Goal: Task Accomplishment & Management: Manage account settings

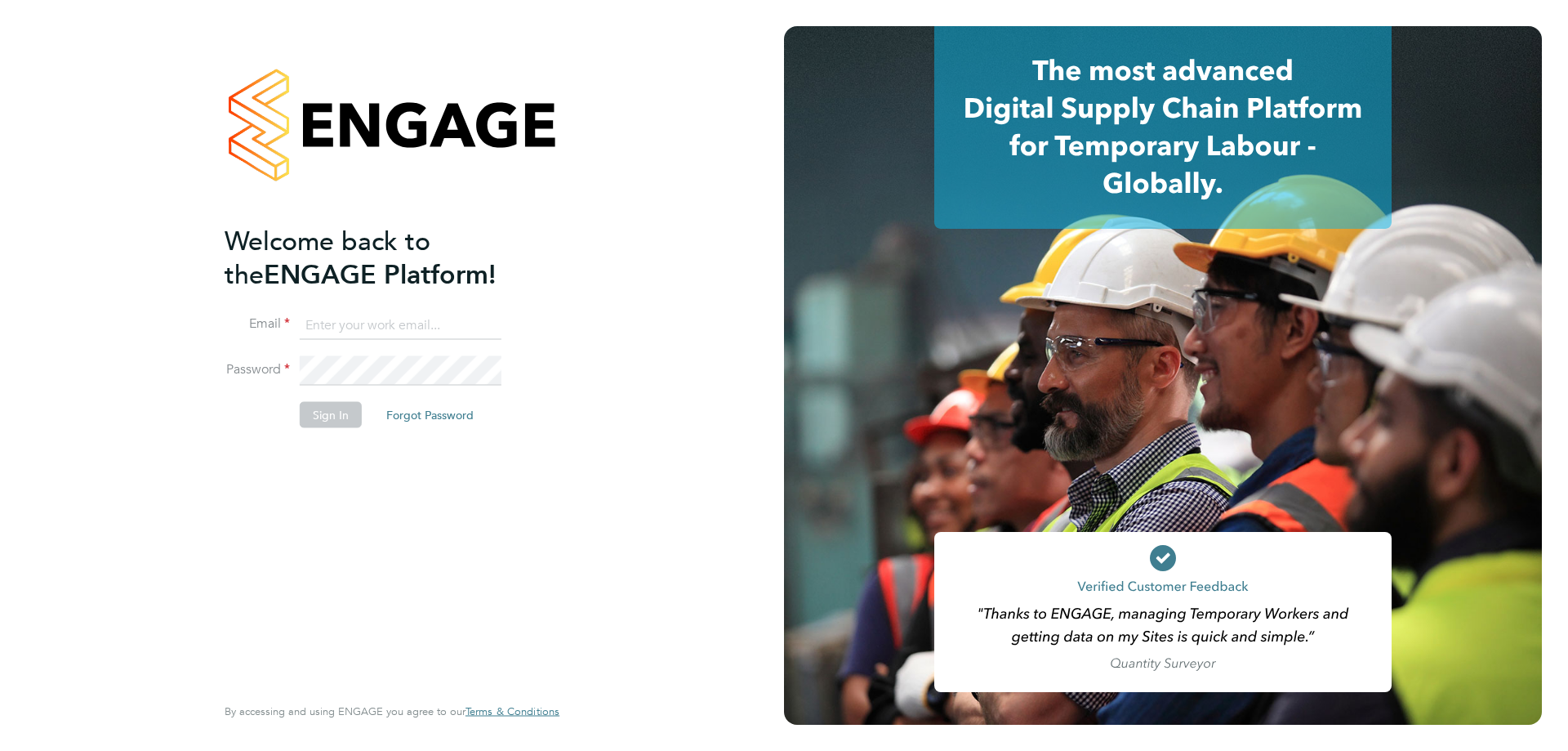
type input "stuartdouglas@itsconstruction.co.uk"
click at [330, 418] on button "Sign In" at bounding box center [330, 415] width 62 height 26
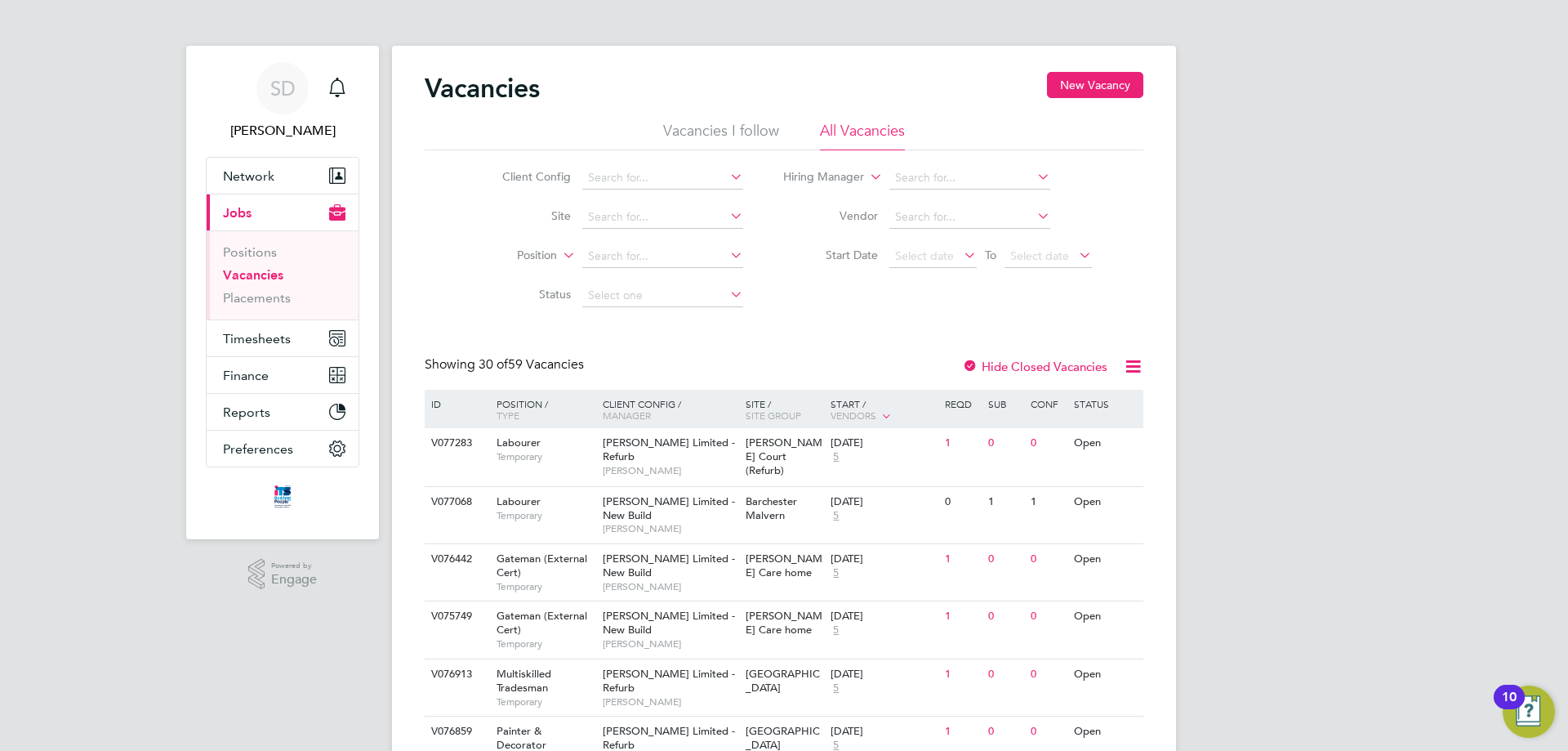
click at [727, 217] on icon at bounding box center [727, 216] width 0 height 23
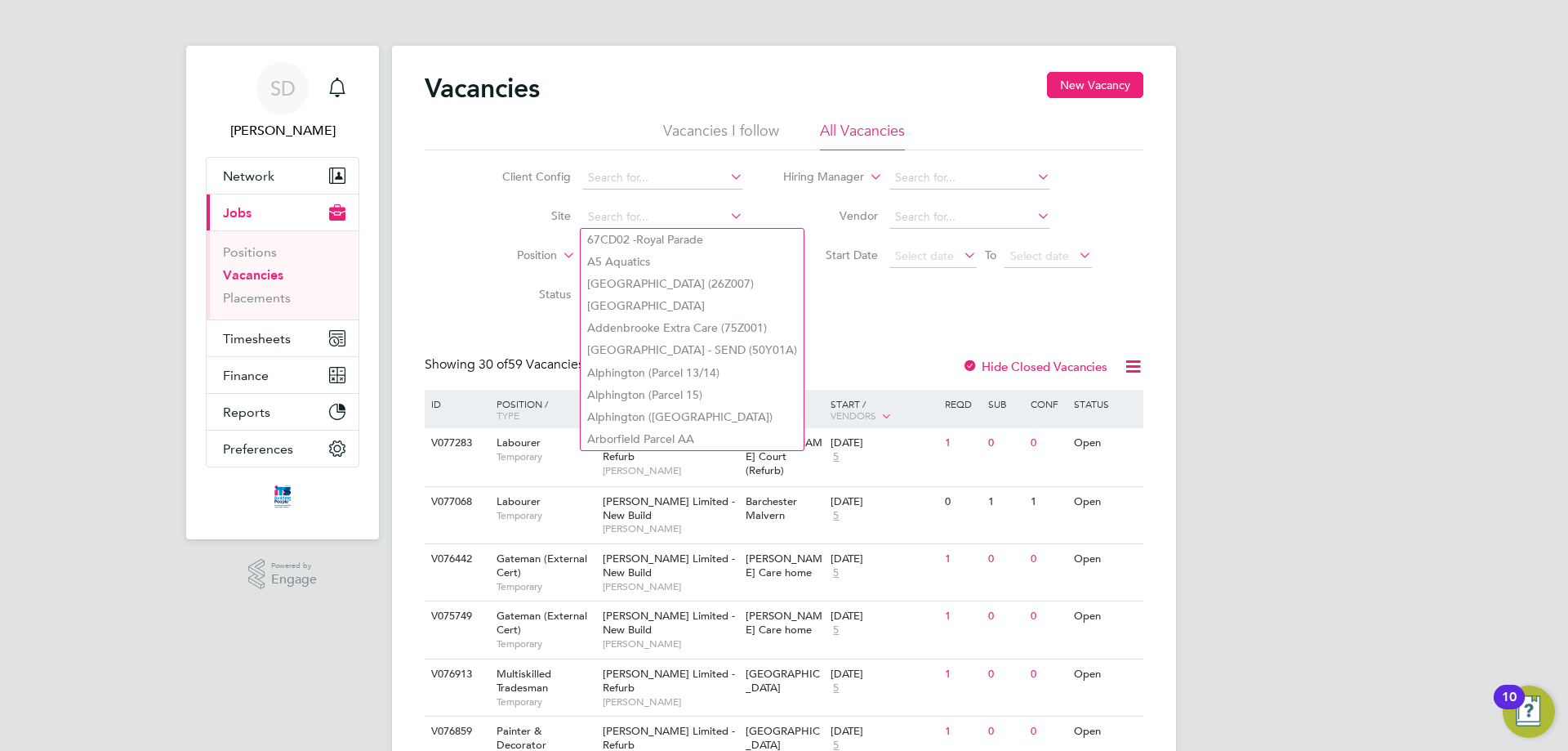
click at [909, 296] on div "Client Config Site Position Status Hiring Manager Vendor Start Date Select date…" at bounding box center [784, 233] width 718 height 165
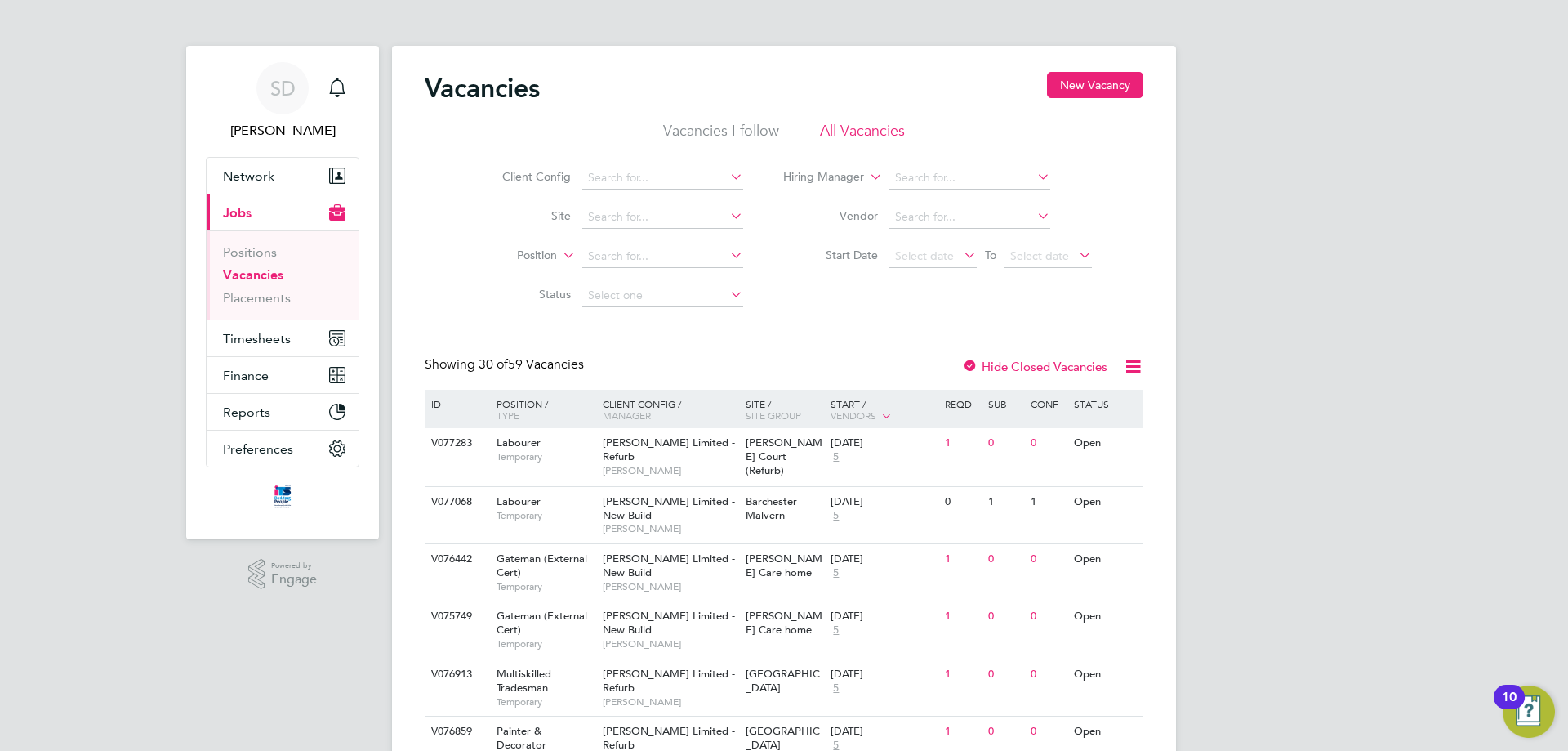
click at [727, 218] on icon at bounding box center [727, 216] width 0 height 23
click at [668, 238] on li "Maidenhead St Cloud Way" at bounding box center [662, 239] width 163 height 22
type input "Maidenhead St Cloud Way"
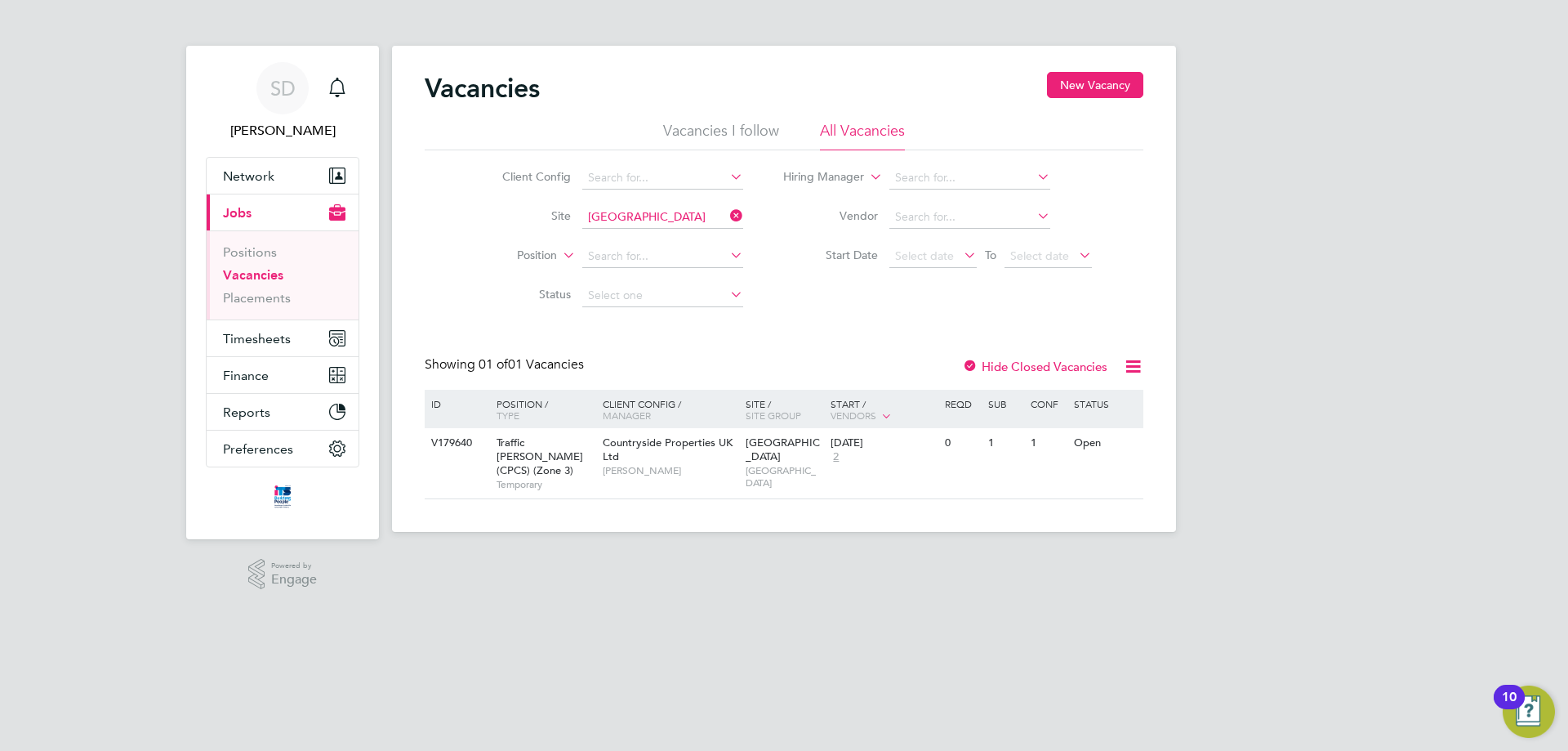
click at [1034, 174] on icon at bounding box center [1034, 176] width 0 height 23
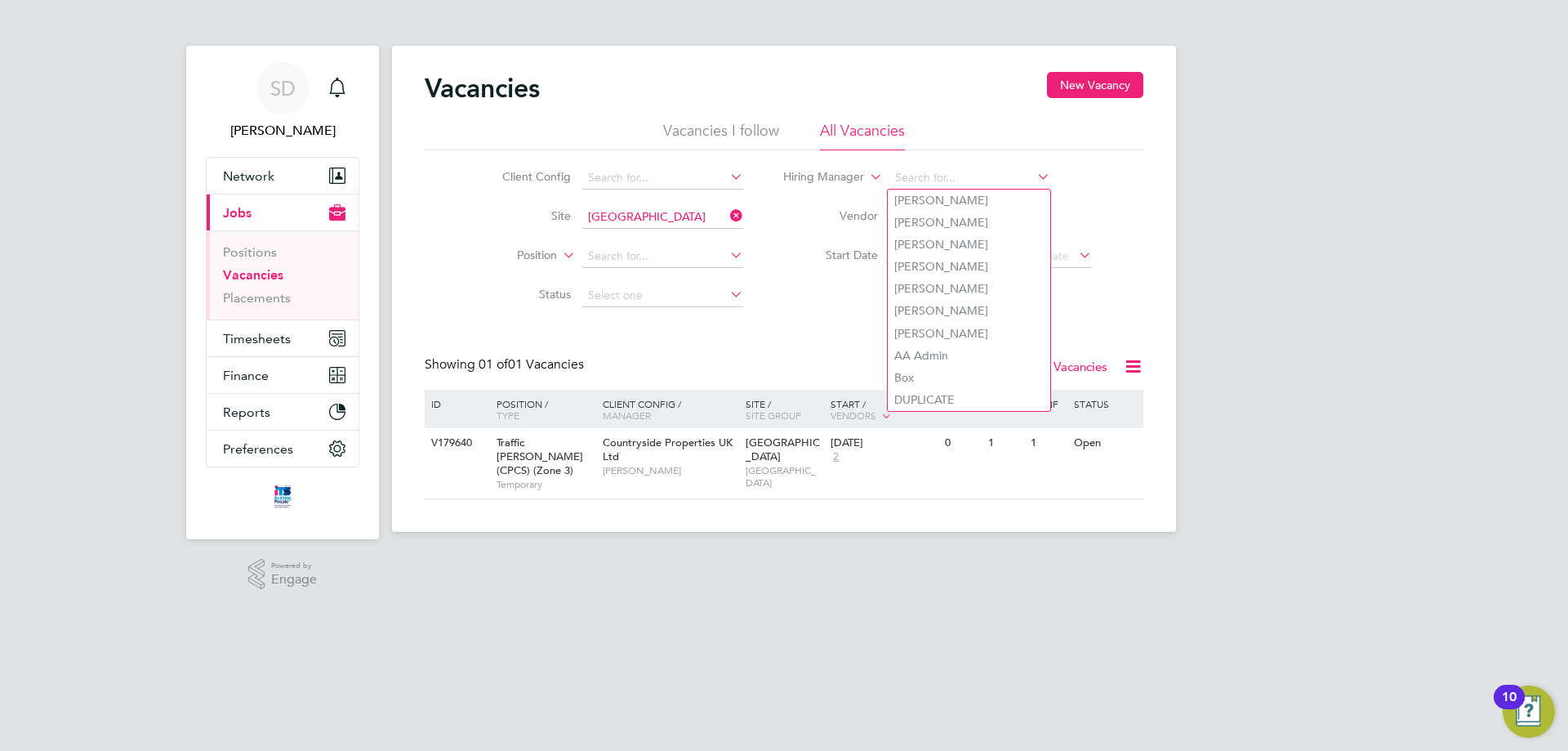
click at [1100, 177] on li "Hiring Manager" at bounding box center [938, 177] width 349 height 39
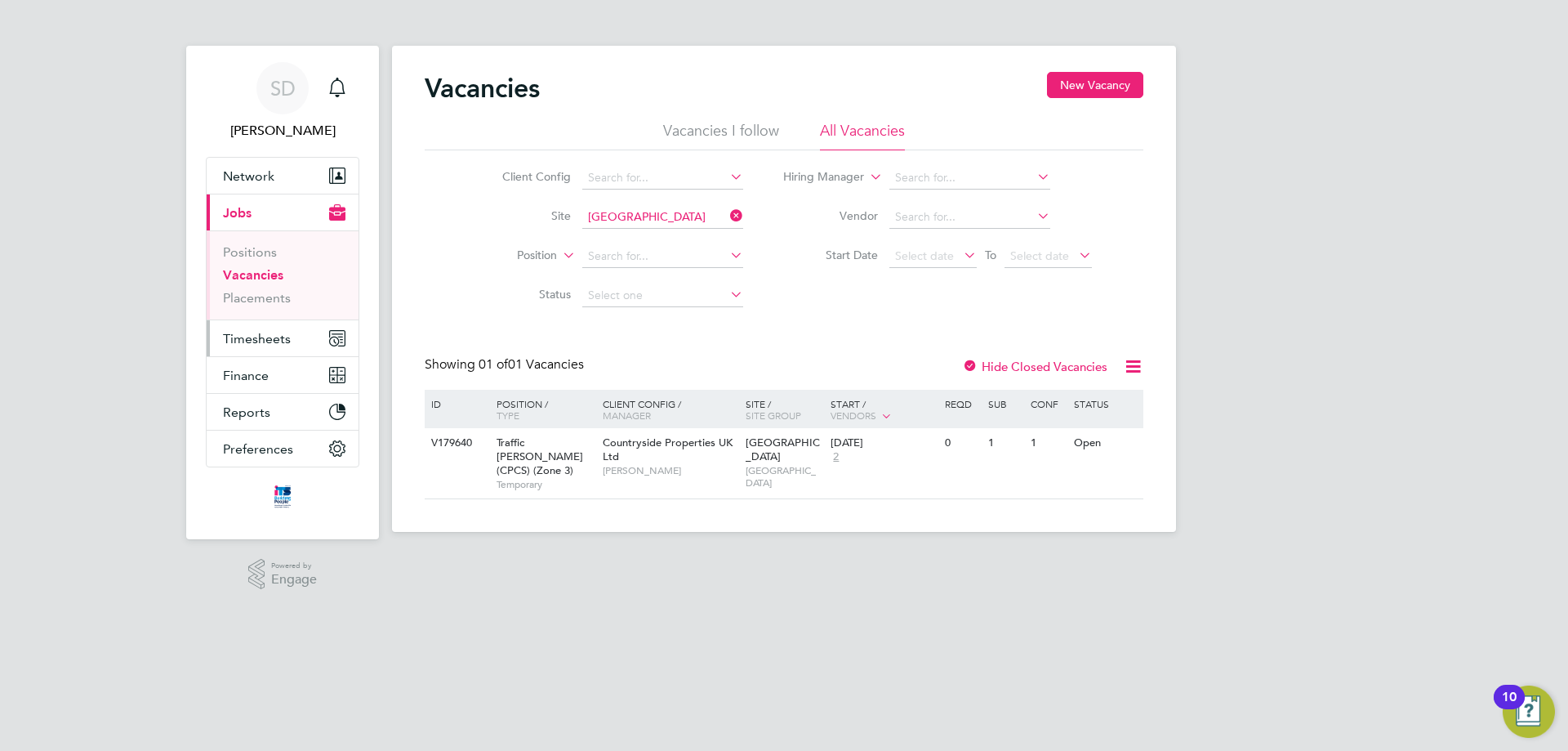
click at [275, 345] on span "Timesheets" at bounding box center [257, 338] width 68 height 15
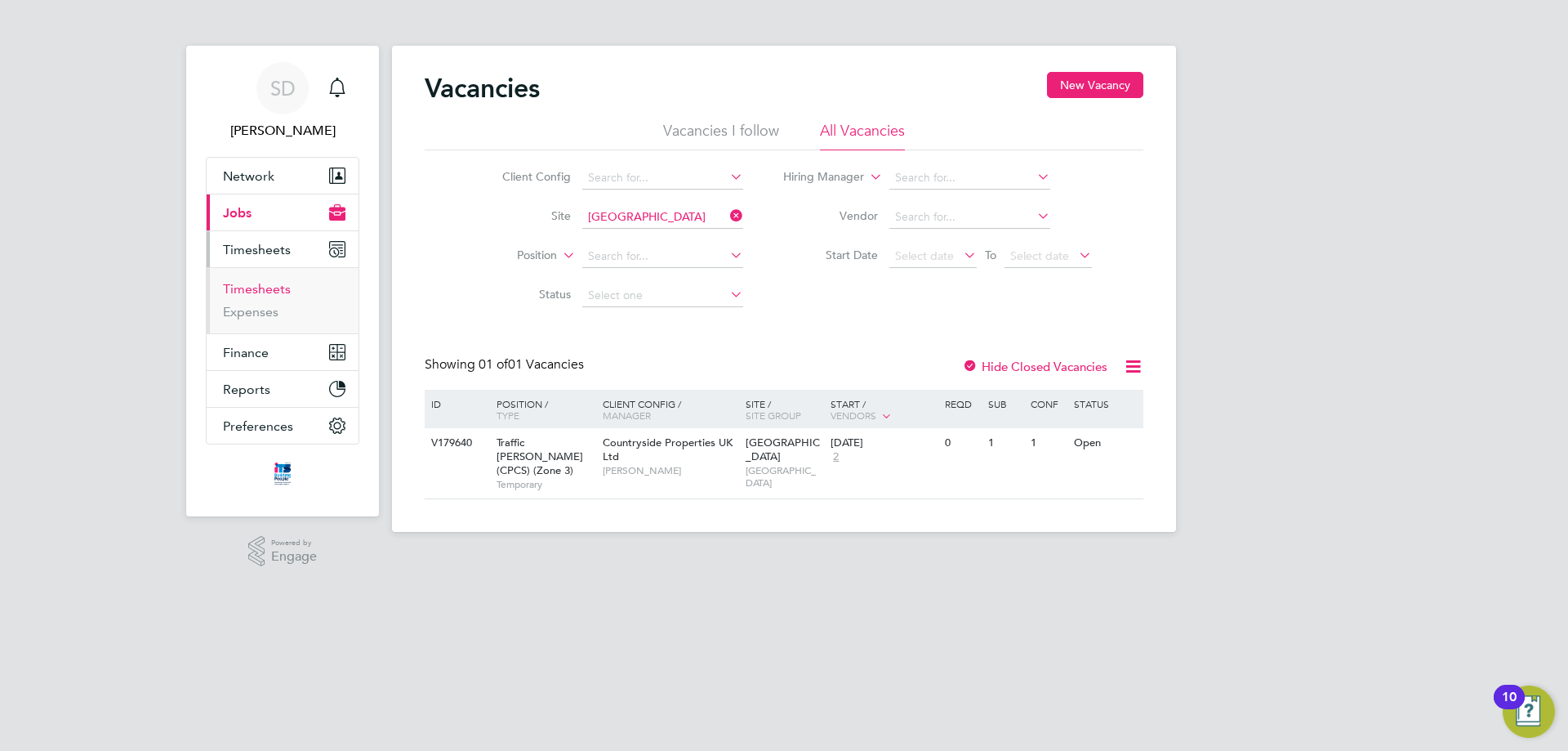
click at [269, 289] on link "Timesheets" at bounding box center [257, 288] width 68 height 15
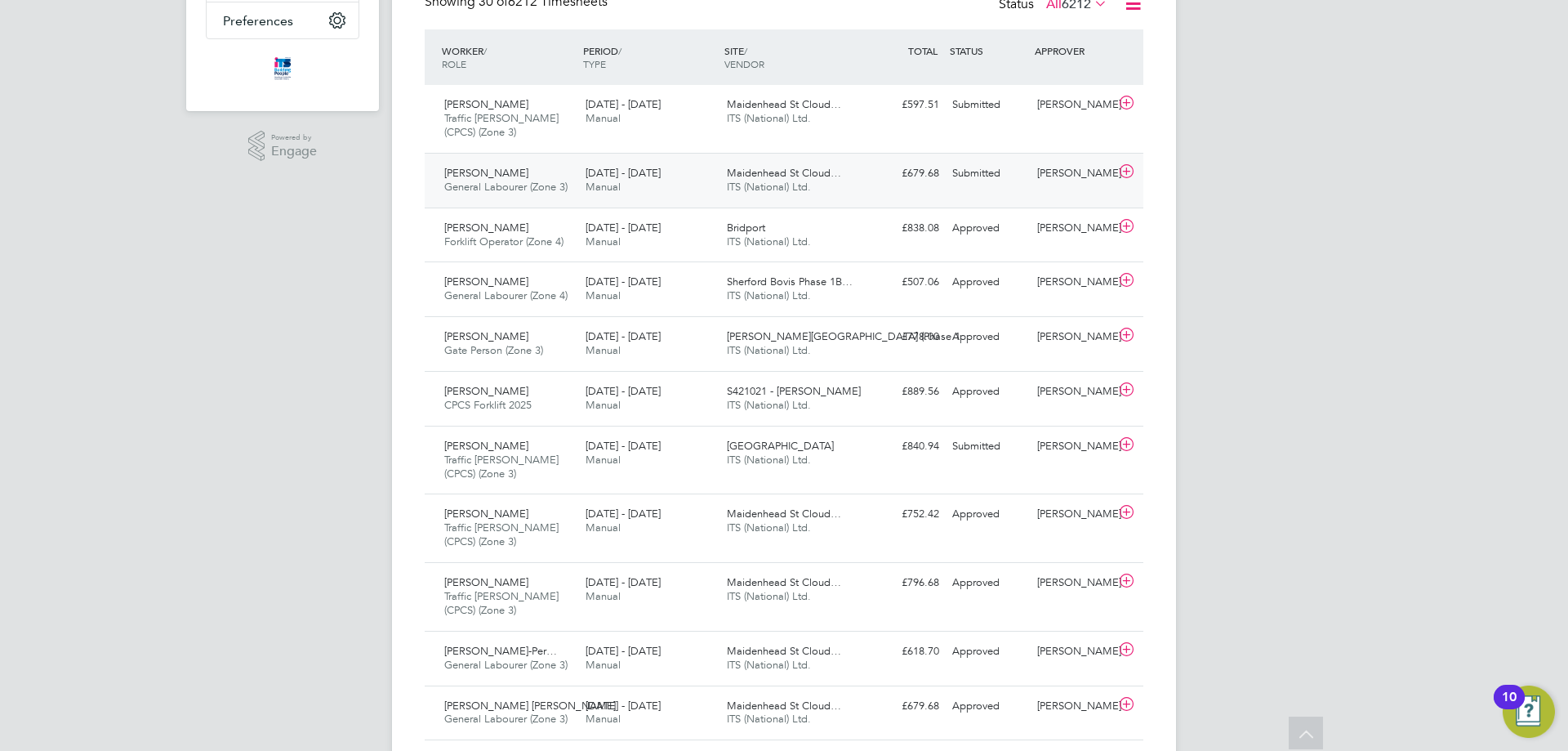
scroll to position [164, 0]
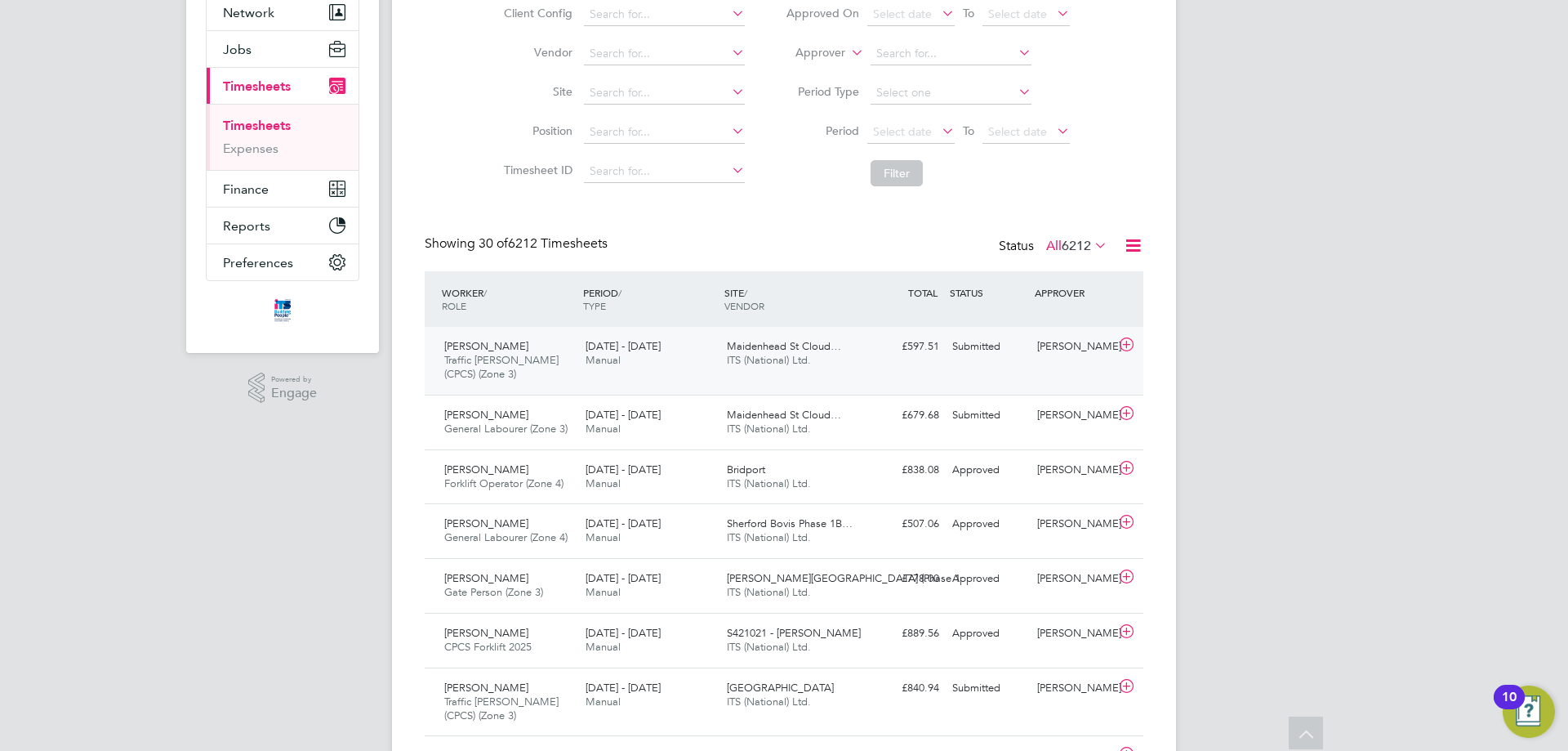
click at [1125, 341] on icon at bounding box center [1126, 345] width 20 height 13
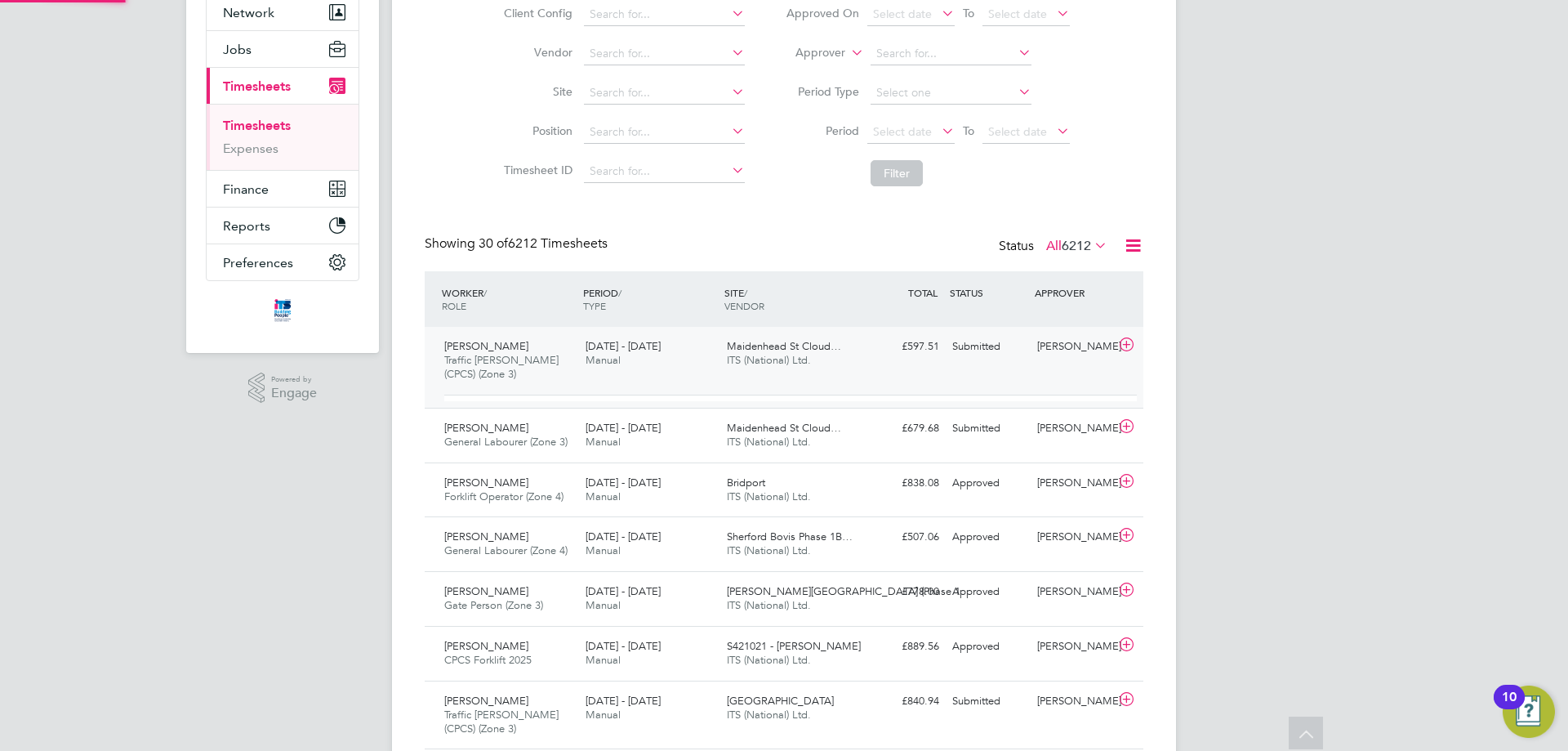
scroll to position [28, 159]
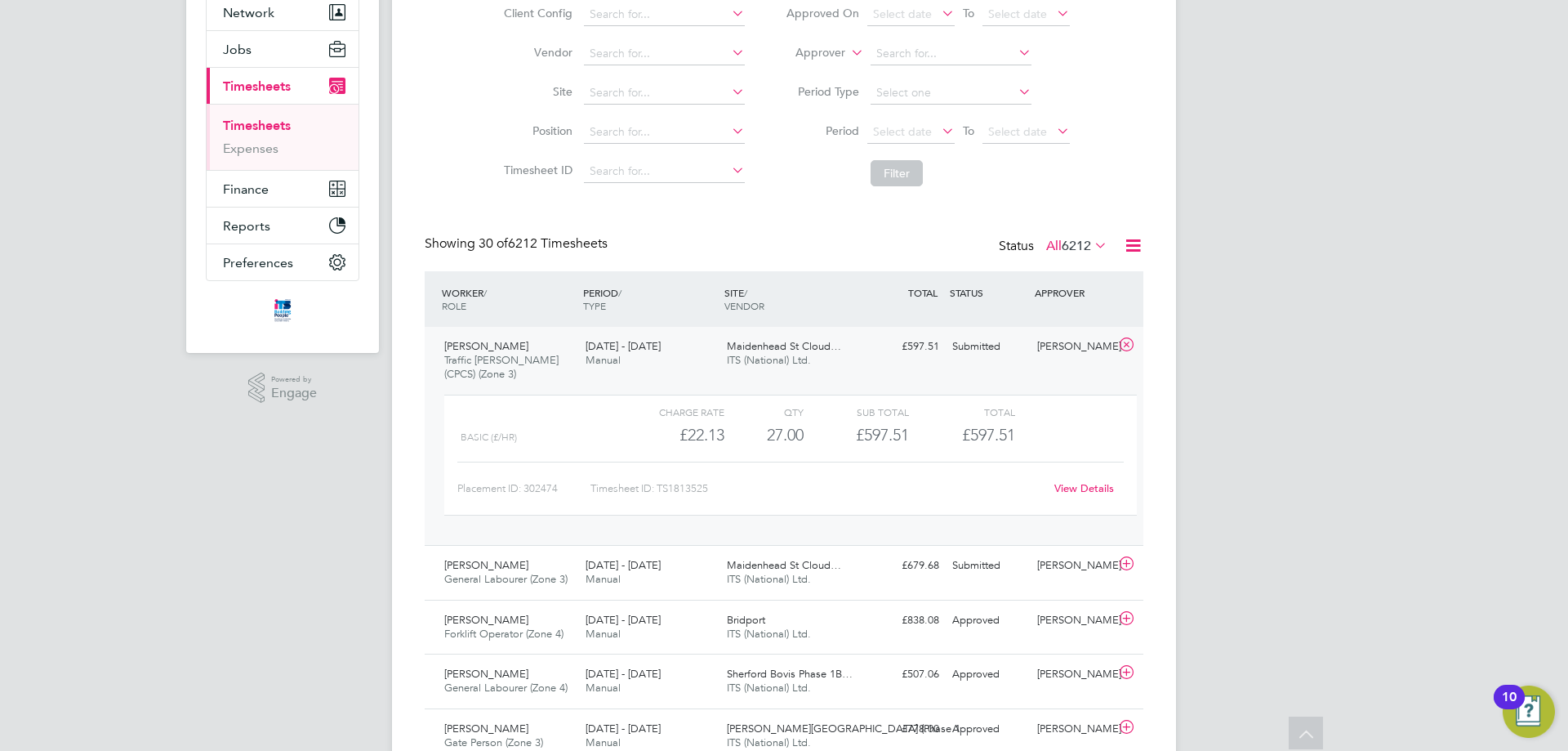
click at [1083, 486] on link "View Details" at bounding box center [1084, 488] width 59 height 13
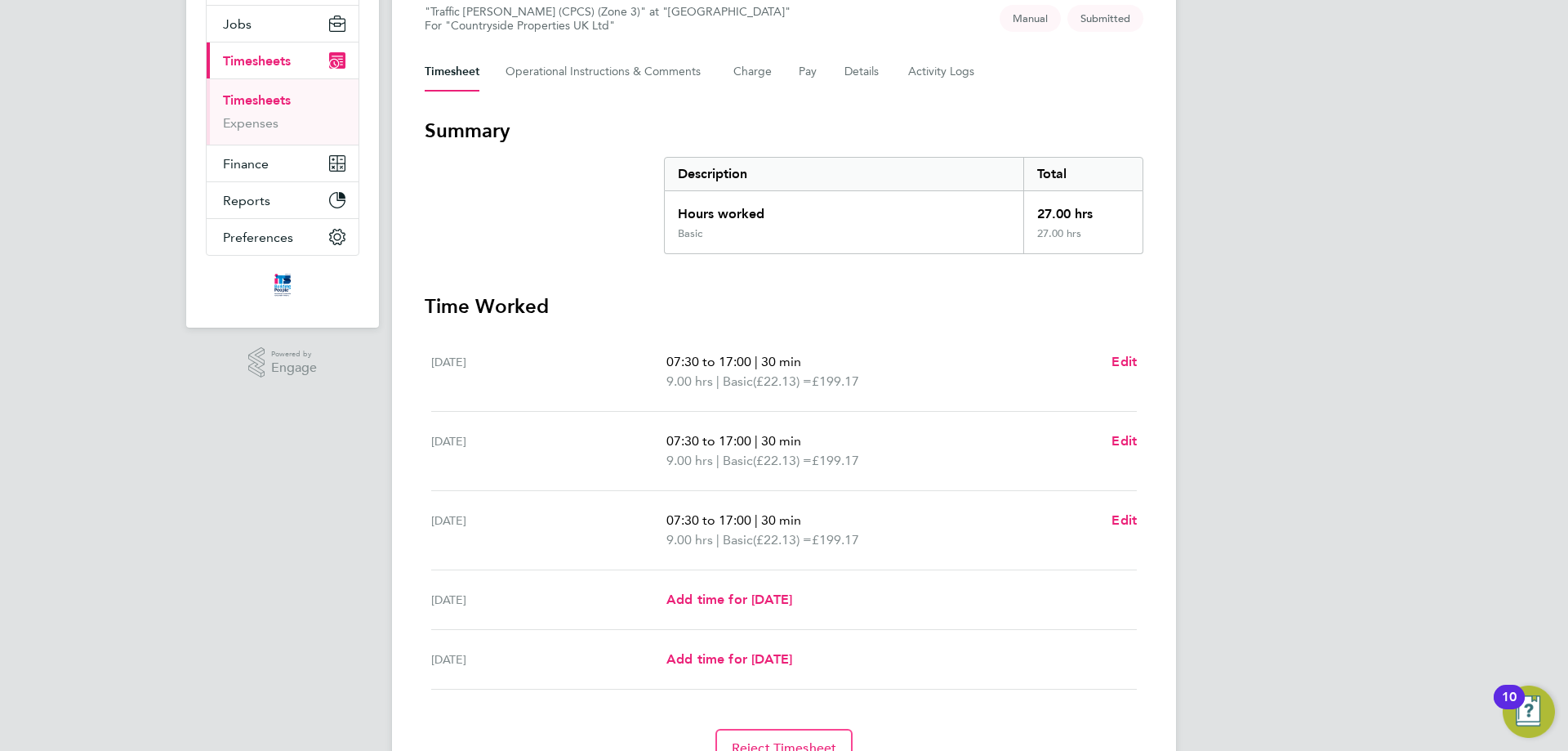
scroll to position [26, 0]
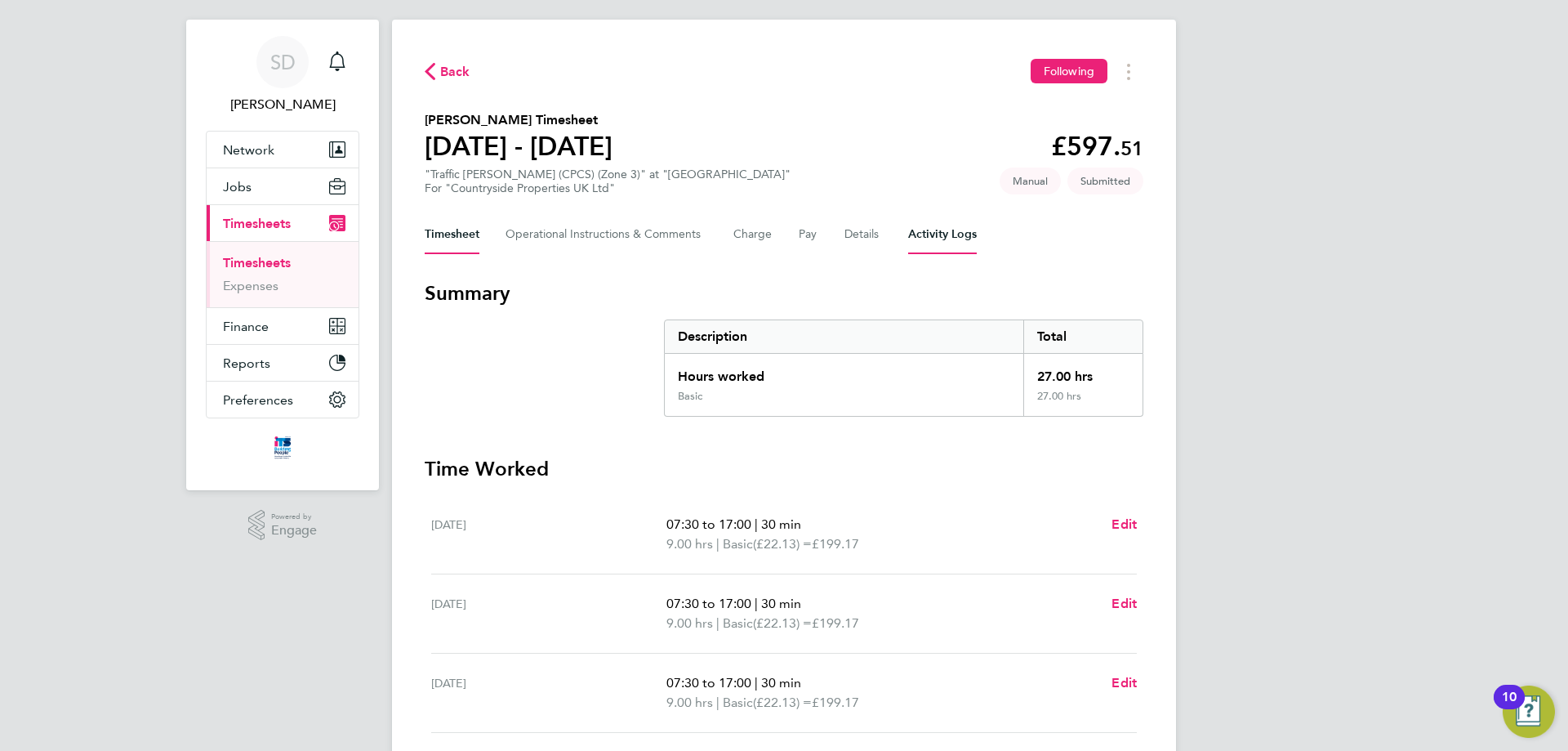
click at [936, 238] on Logs-tab "Activity Logs" at bounding box center [943, 234] width 69 height 39
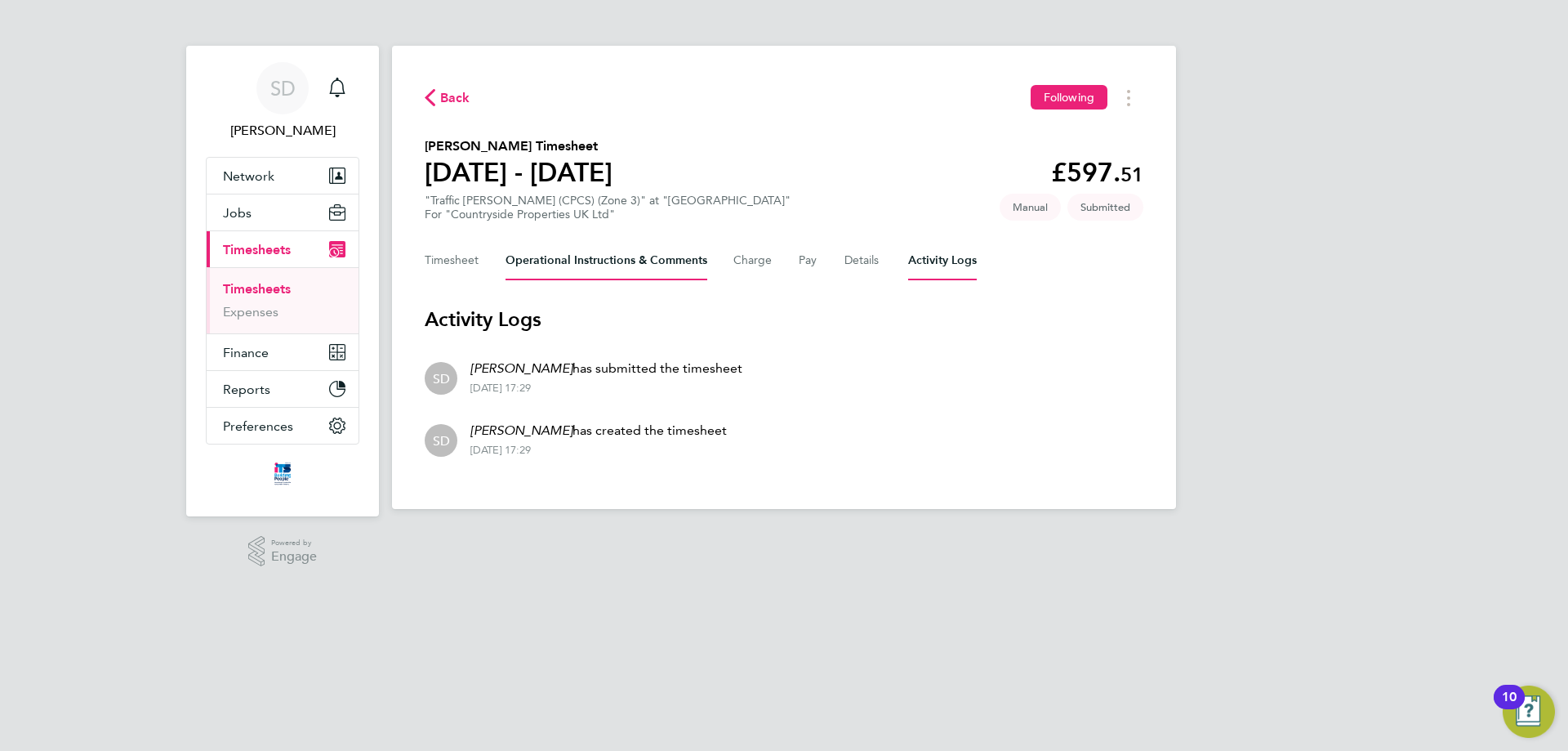
click at [643, 255] on Comments-tab "Operational Instructions & Comments" at bounding box center [606, 261] width 202 height 39
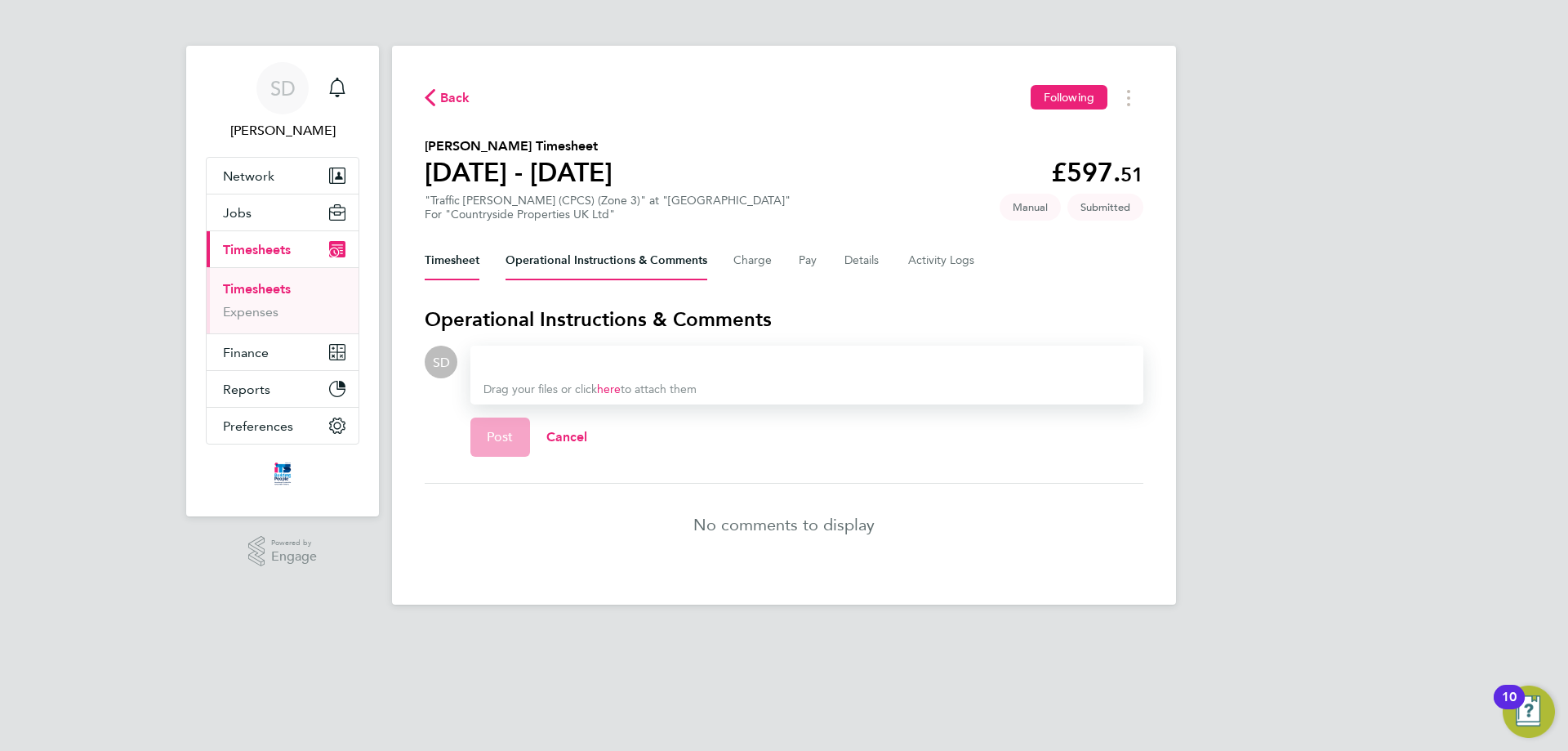
click at [455, 256] on button "Timesheet" at bounding box center [451, 261] width 55 height 39
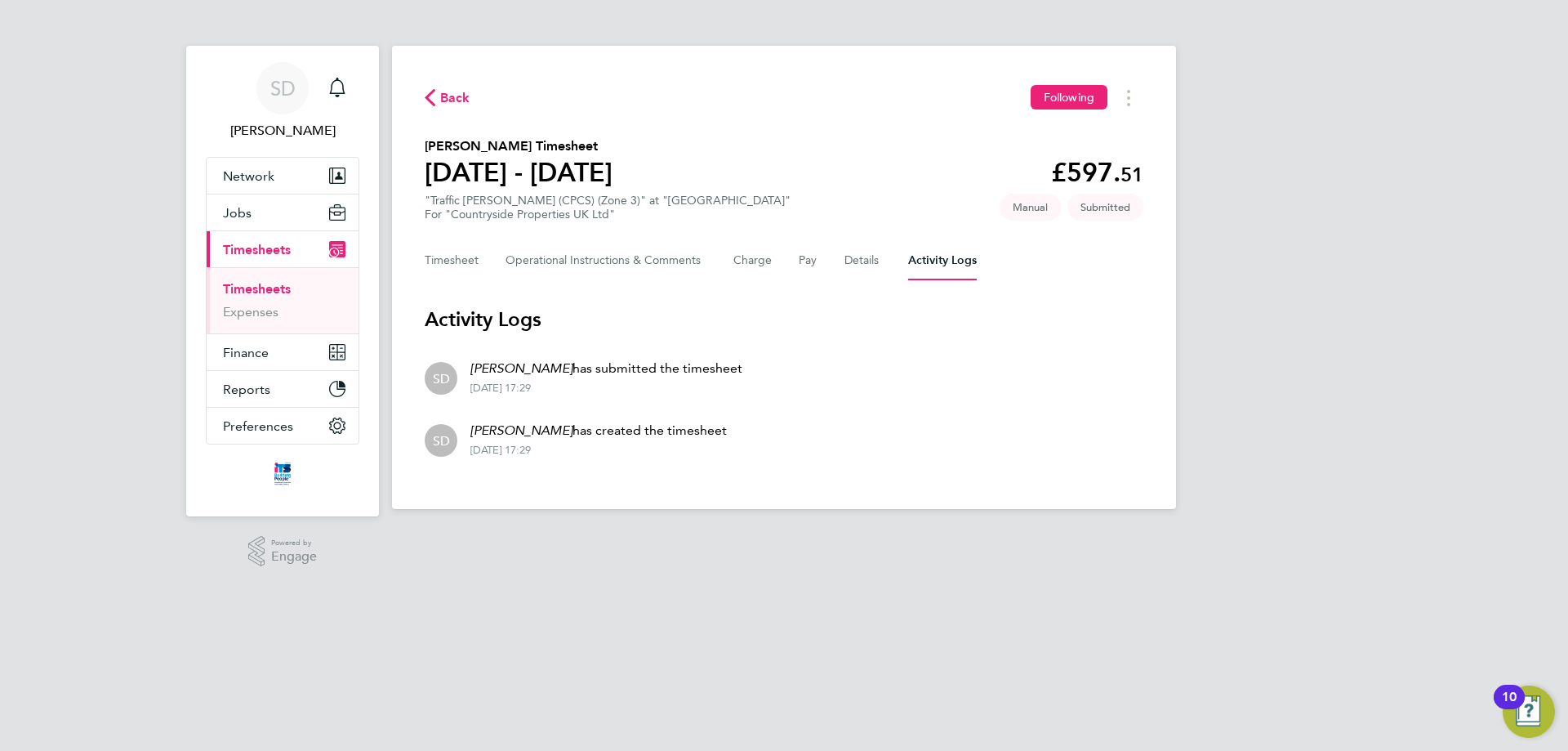
scroll to position [26, 0]
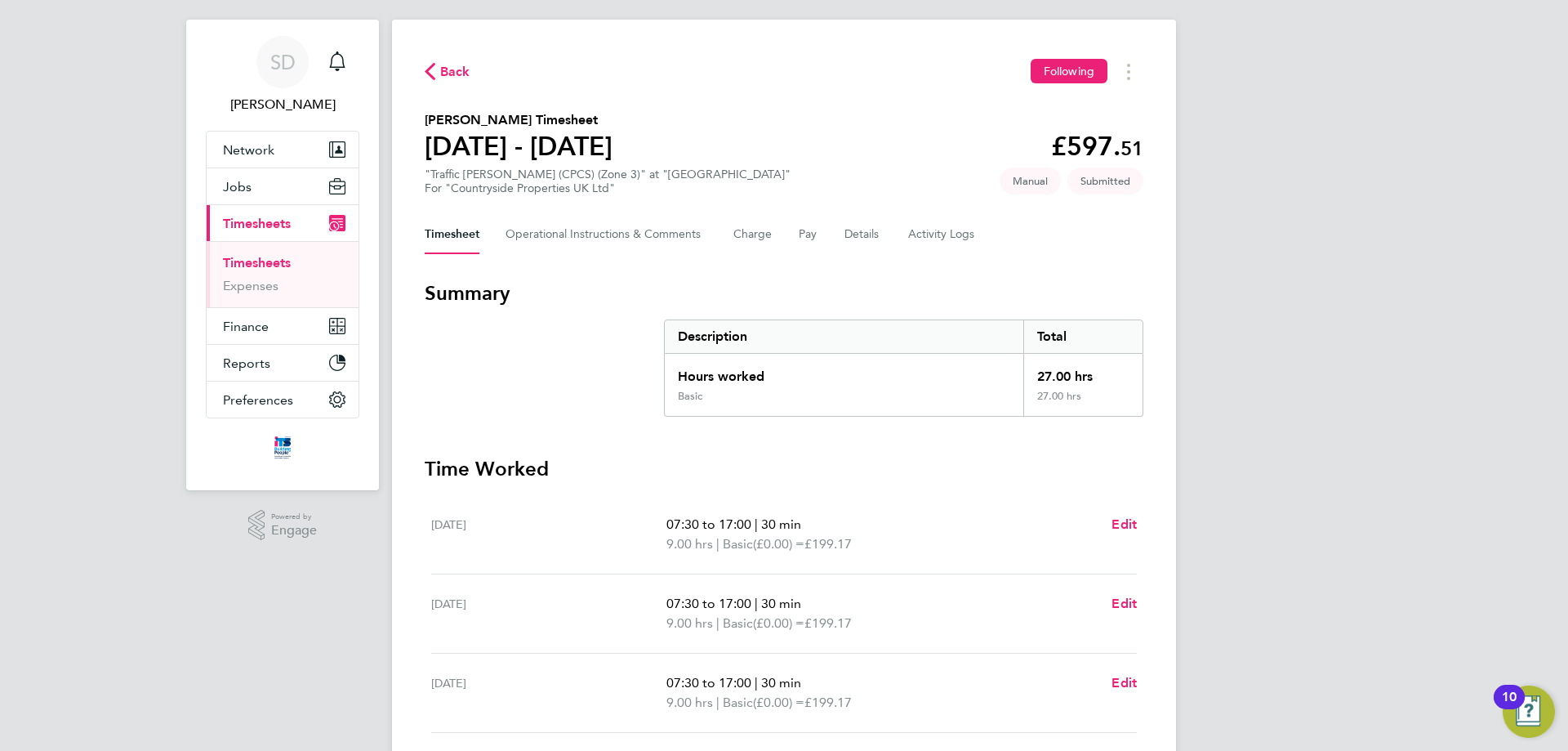
click at [252, 259] on link "Timesheets" at bounding box center [257, 262] width 68 height 15
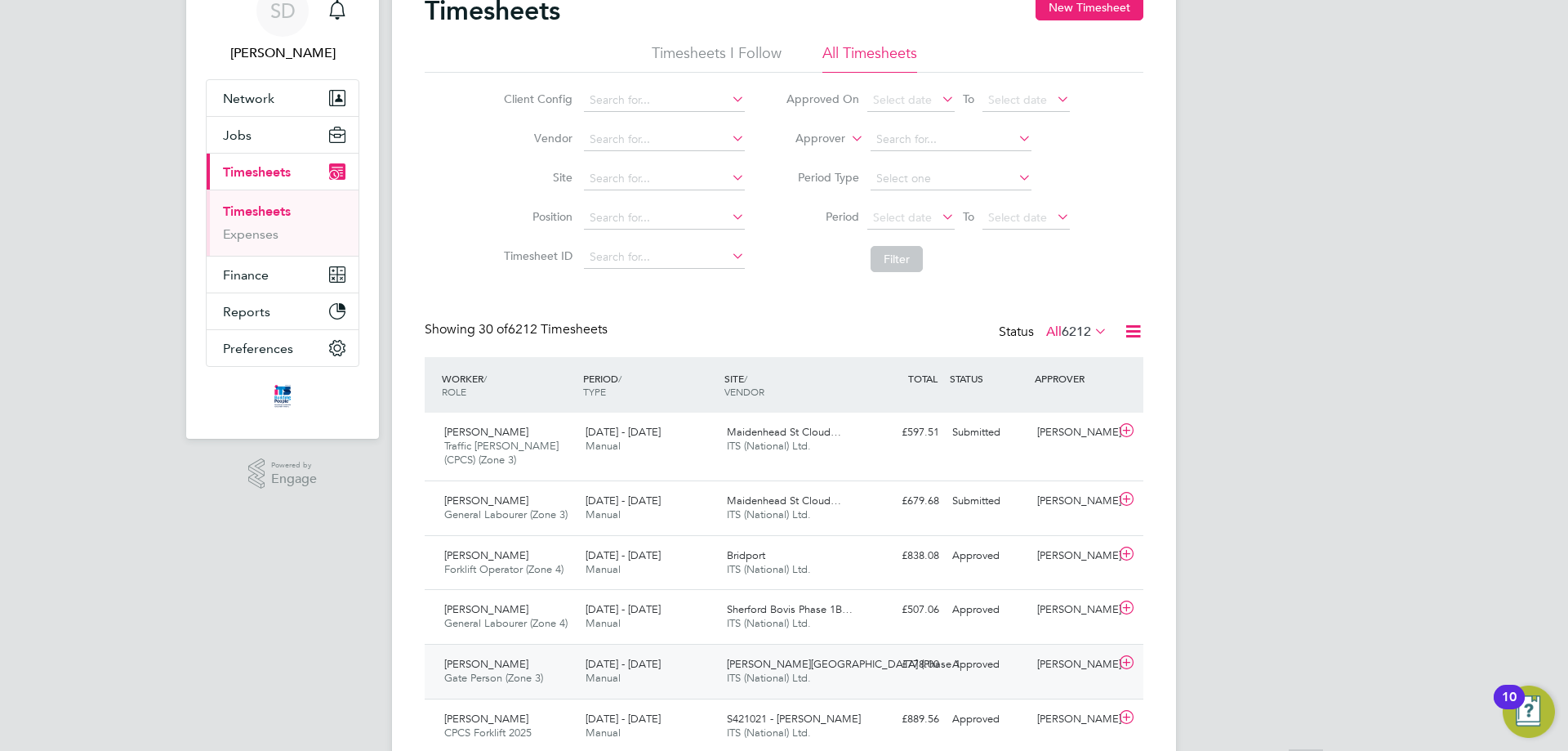
scroll to position [245, 0]
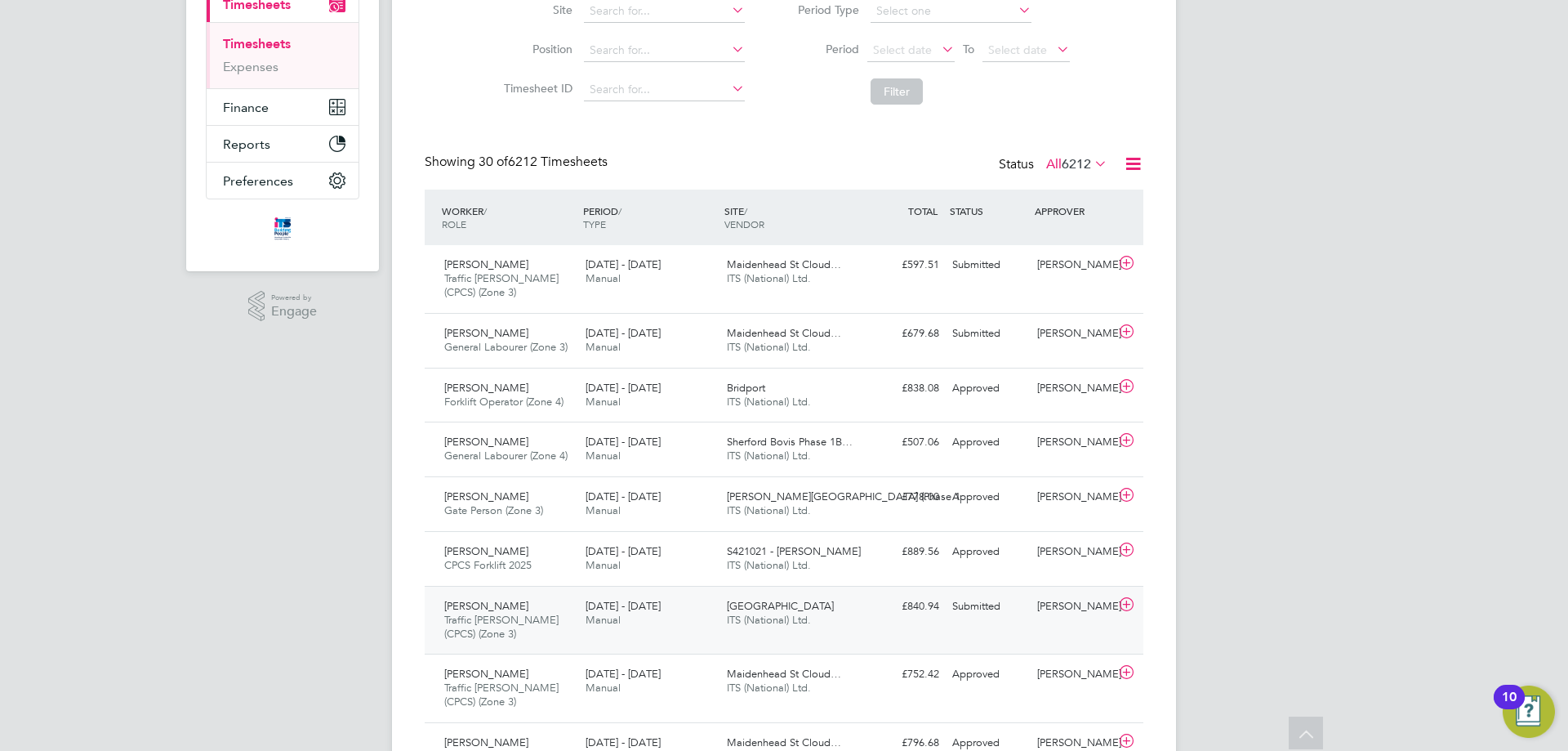
click at [497, 606] on span "[PERSON_NAME]" at bounding box center [487, 605] width 84 height 13
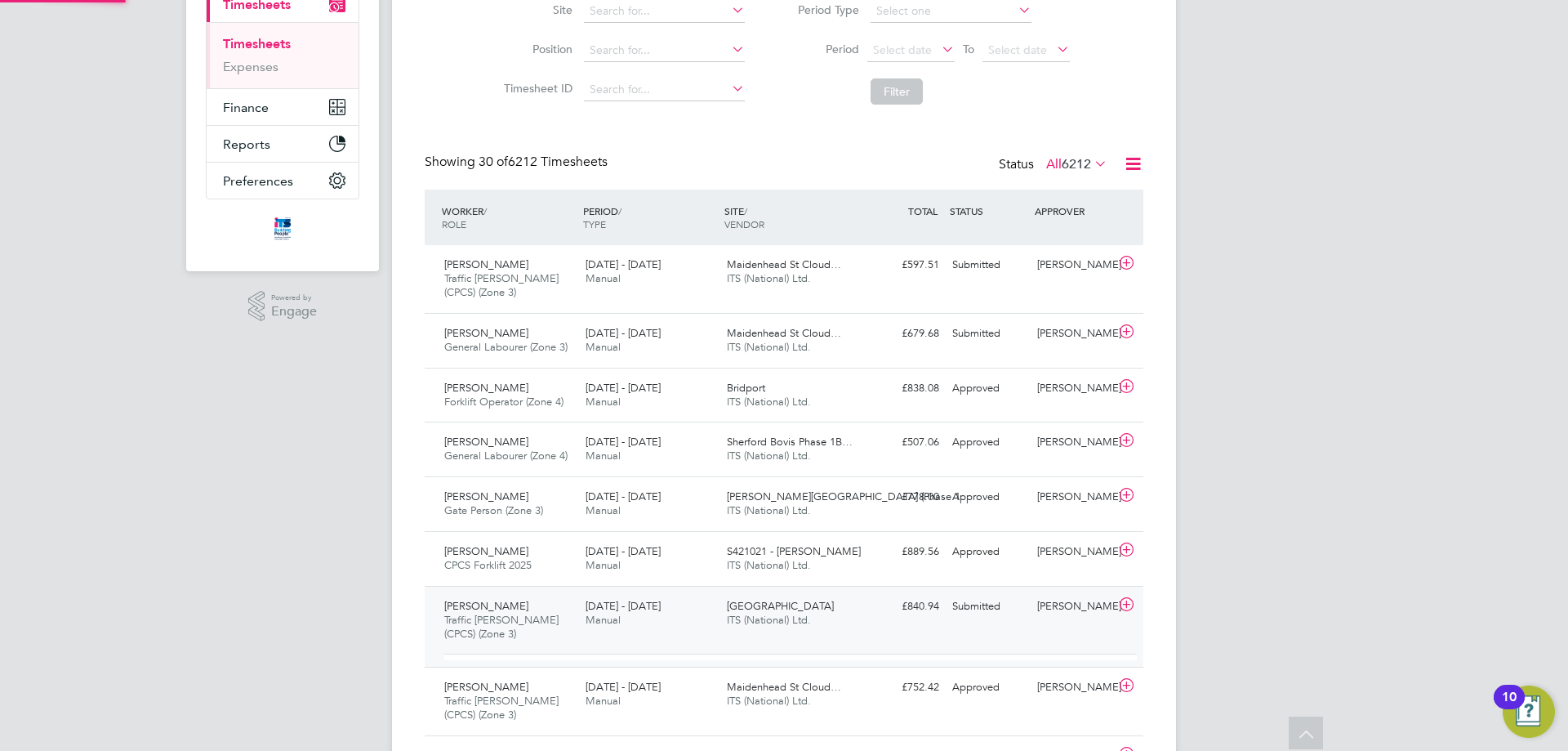
scroll to position [28, 159]
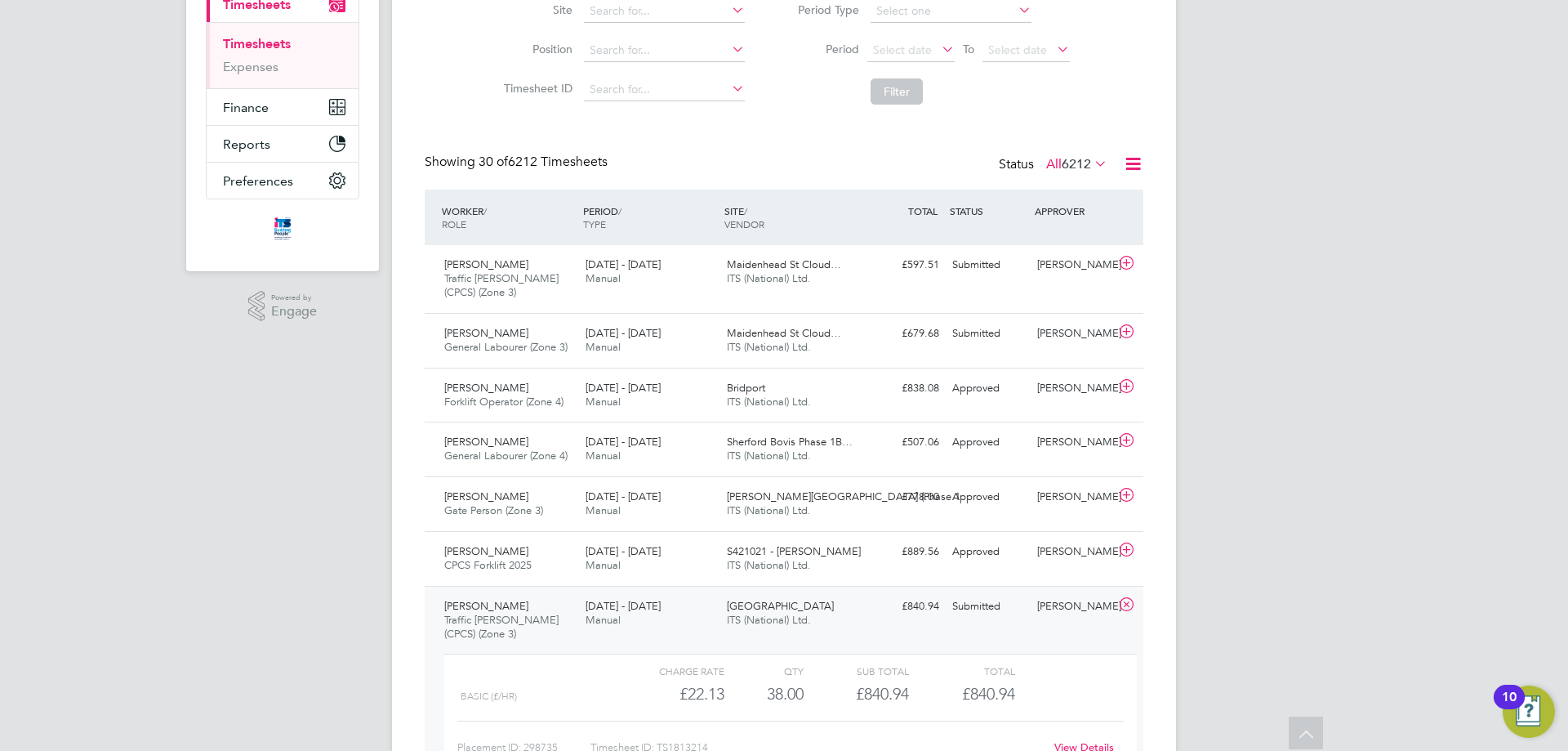
click at [1053, 606] on div "[PERSON_NAME]" at bounding box center [1073, 606] width 85 height 27
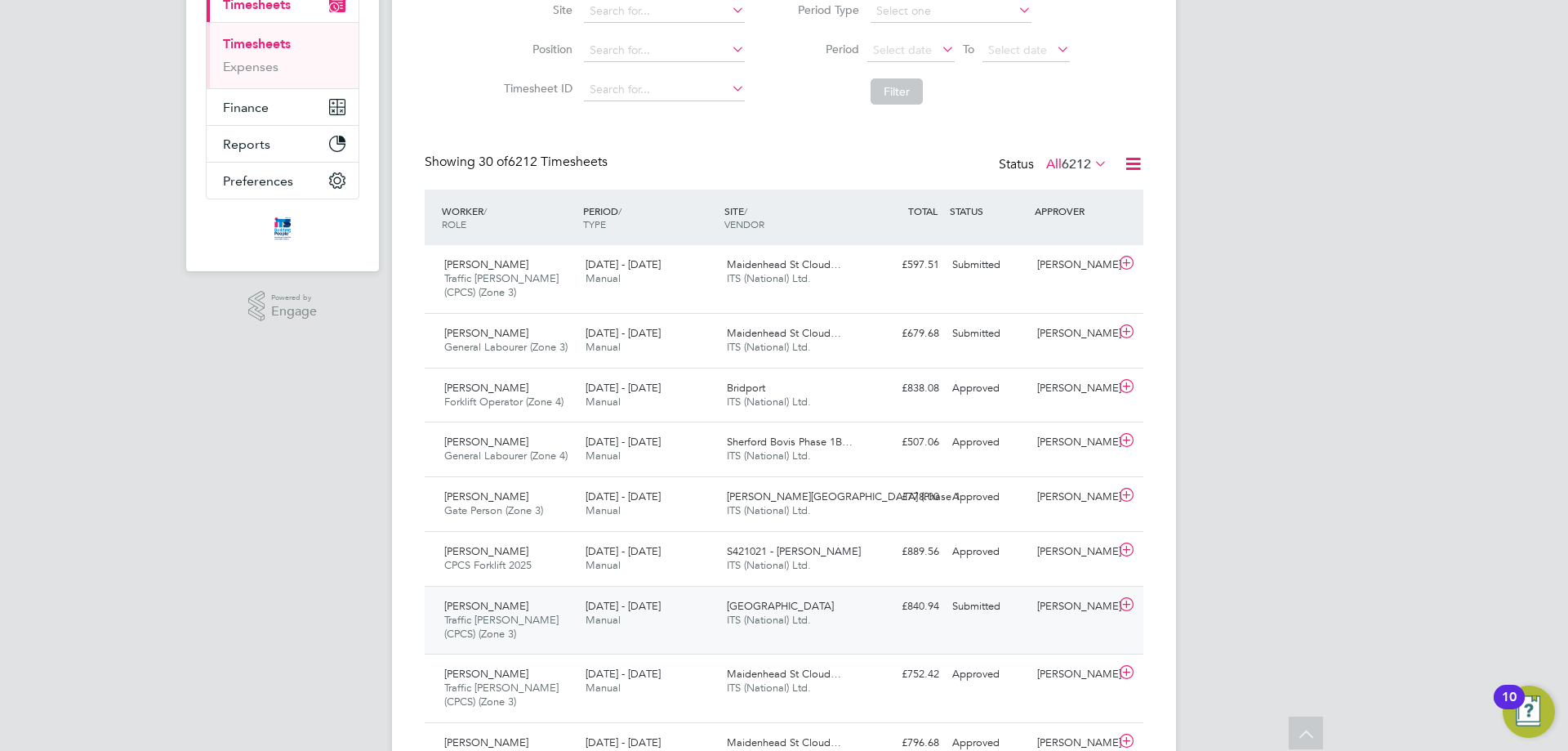
click at [474, 613] on span "Traffic [PERSON_NAME] (CPCS) (Zone 3)" at bounding box center [501, 626] width 114 height 28
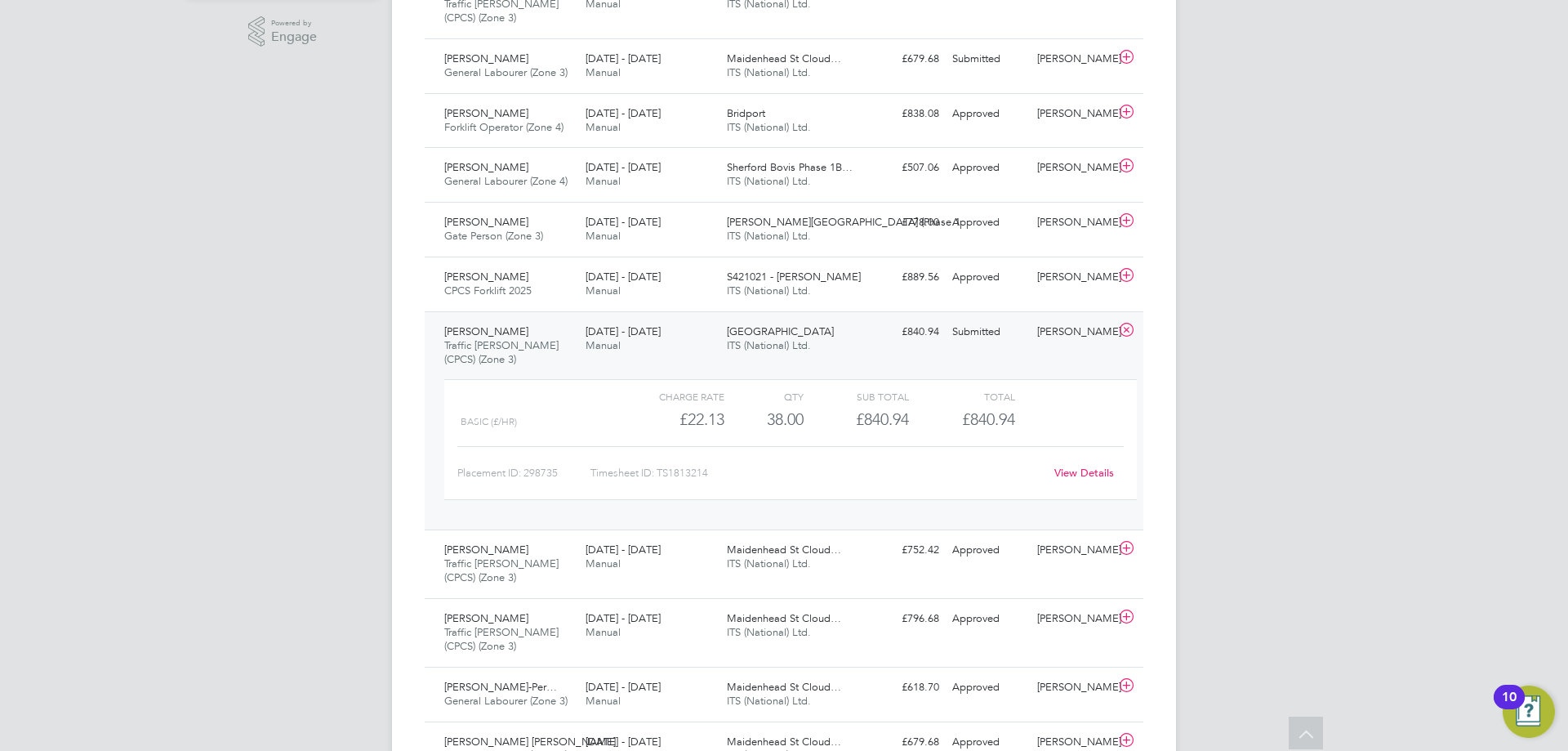
scroll to position [572, 0]
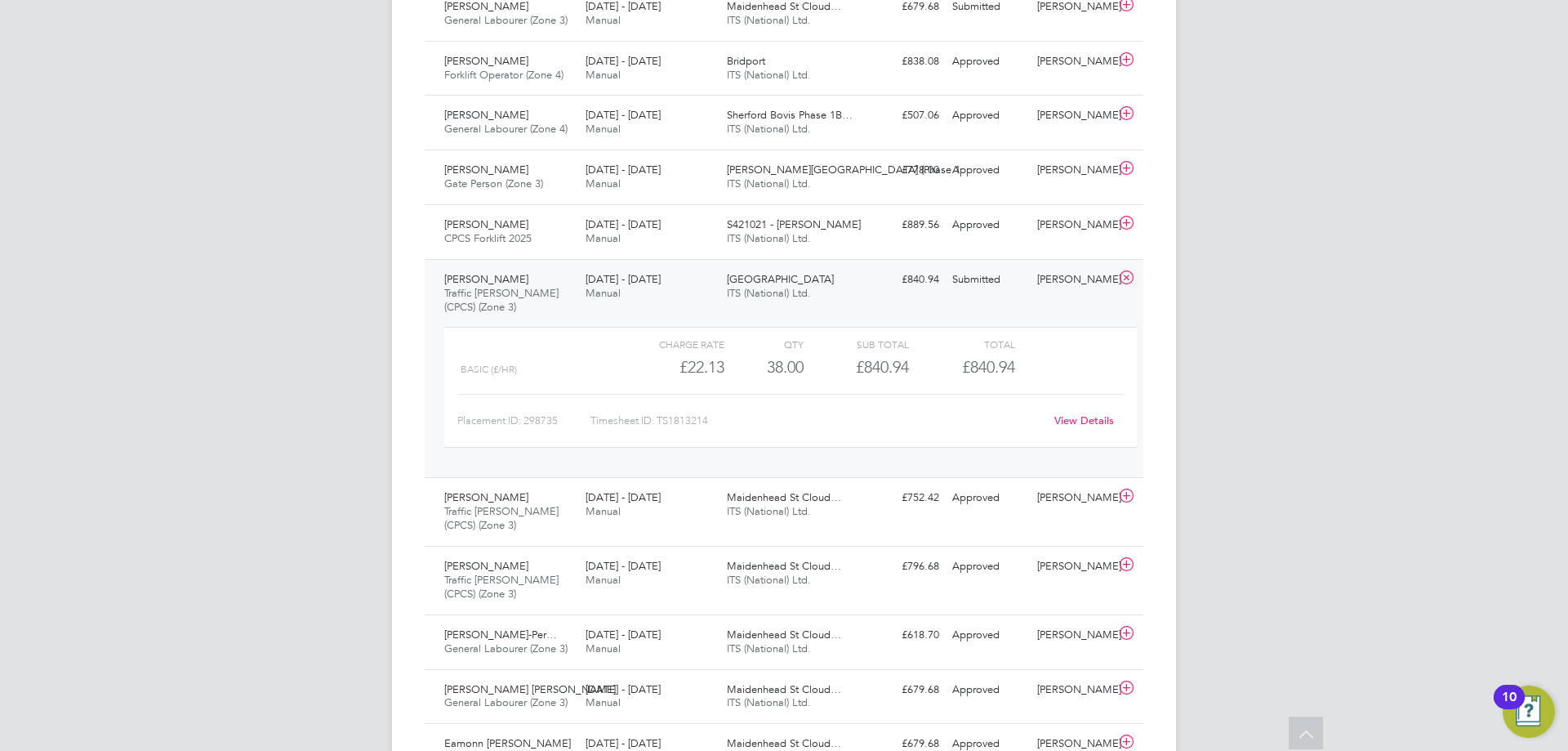
click at [494, 287] on span "Traffic [PERSON_NAME] (CPCS) (Zone 3)" at bounding box center [501, 299] width 114 height 28
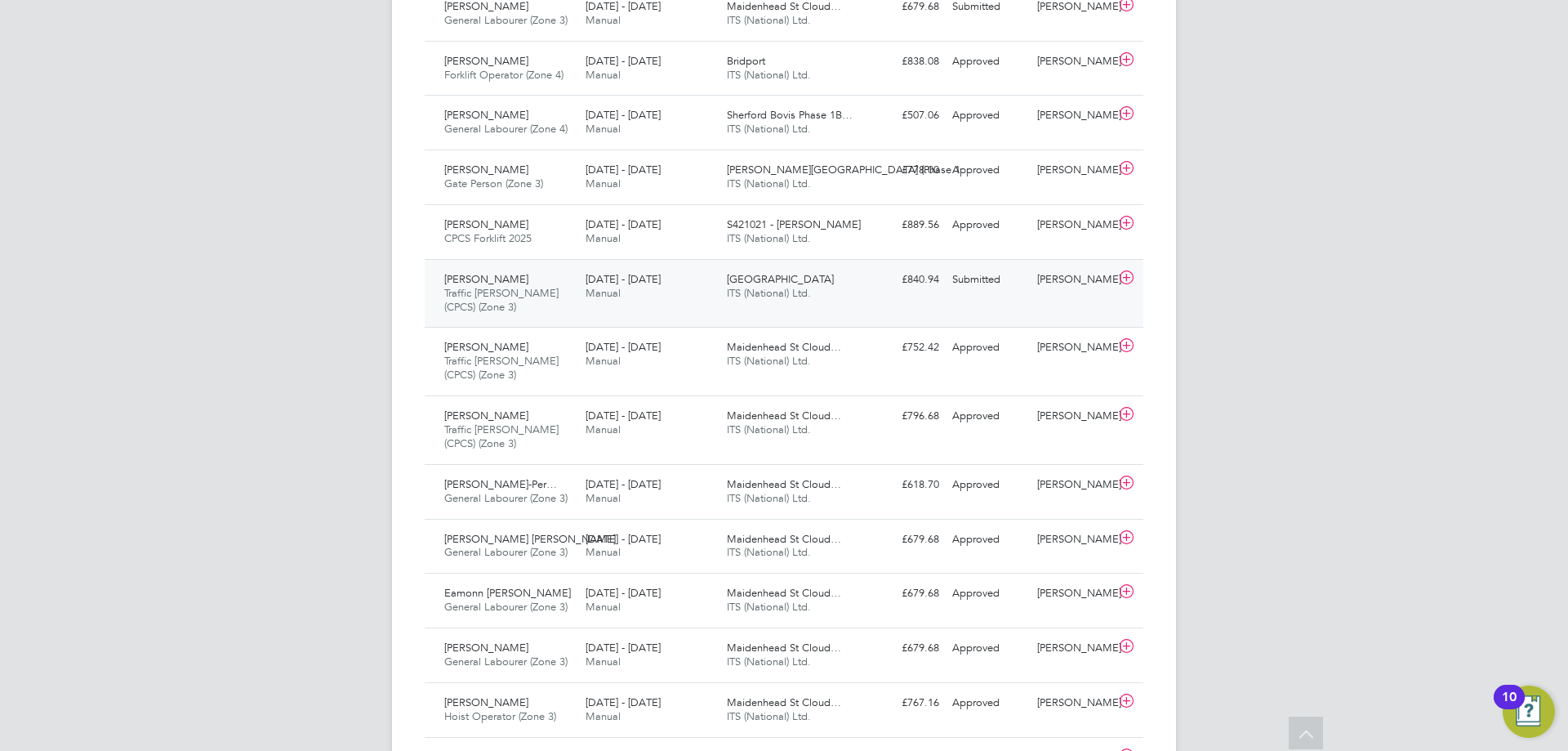
click at [497, 289] on span "Traffic [PERSON_NAME] (CPCS) (Zone 3)" at bounding box center [501, 299] width 114 height 28
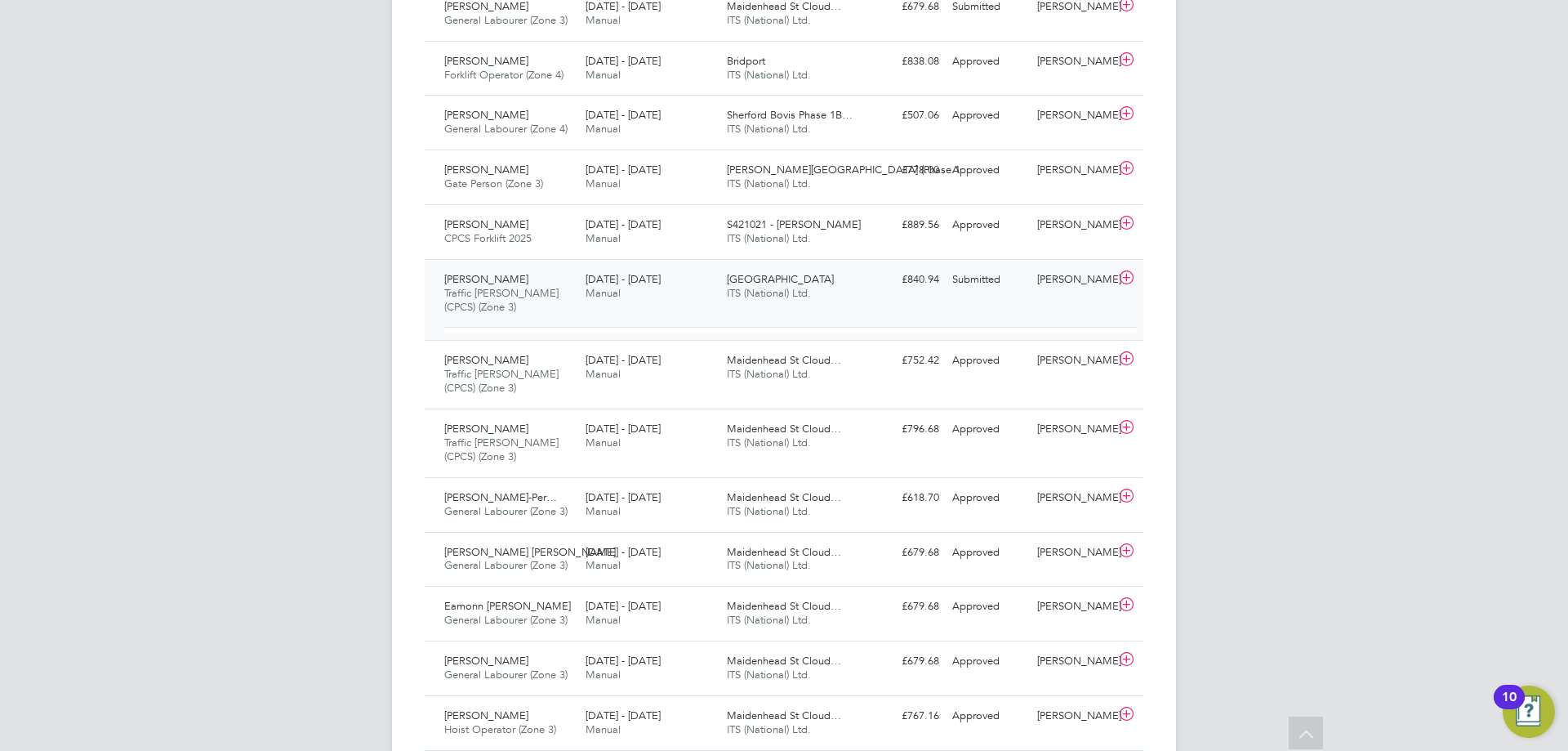
scroll to position [28, 159]
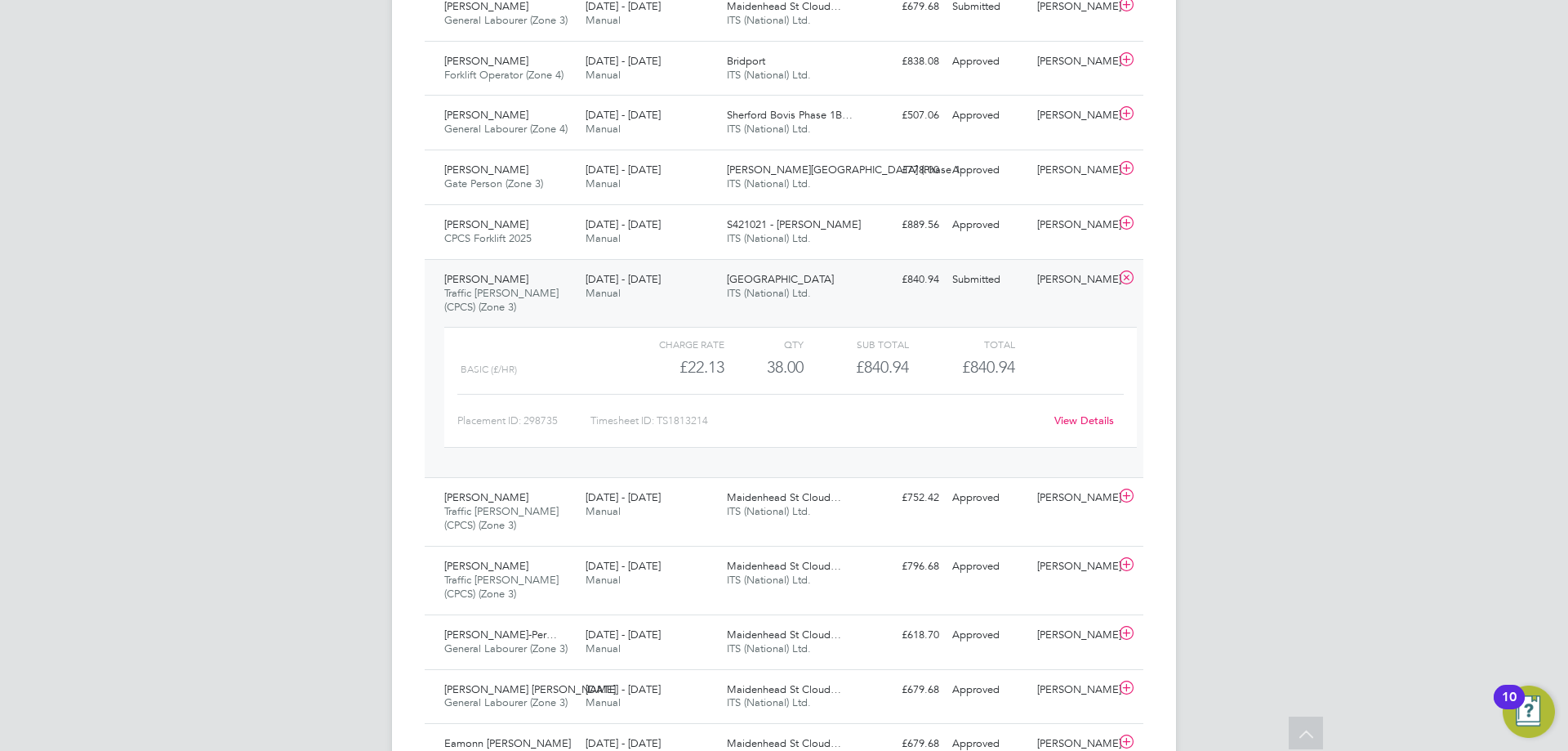
click at [1067, 414] on div "View Details" at bounding box center [1084, 421] width 80 height 26
click at [1071, 416] on link "View Details" at bounding box center [1084, 421] width 59 height 13
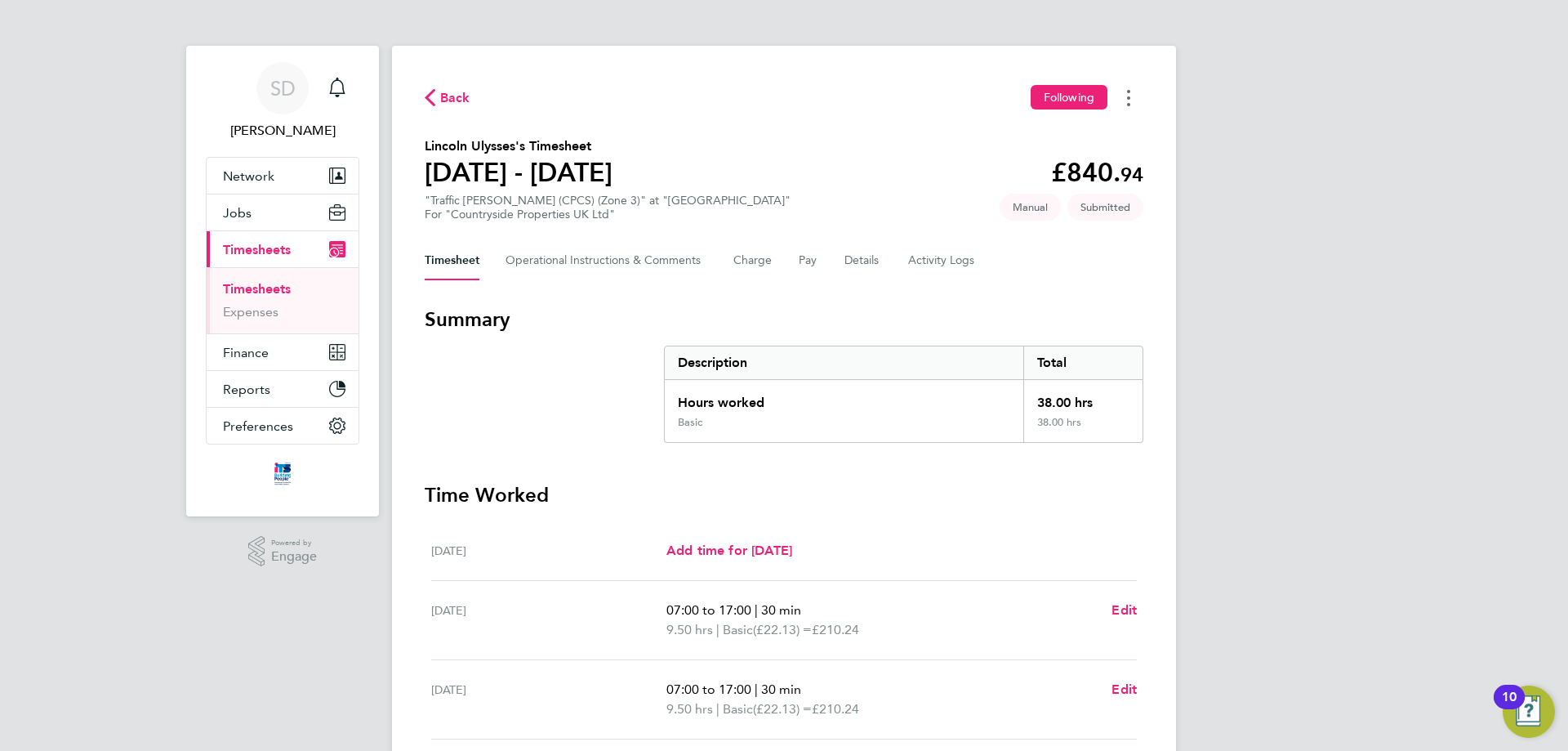
click at [1129, 96] on icon "Timesheets Menu" at bounding box center [1128, 98] width 3 height 16
click at [1132, 283] on div "Back Following Mark as absent Download timesheet Lincoln Ulysses's Timesheet 25…" at bounding box center [784, 590] width 784 height 1089
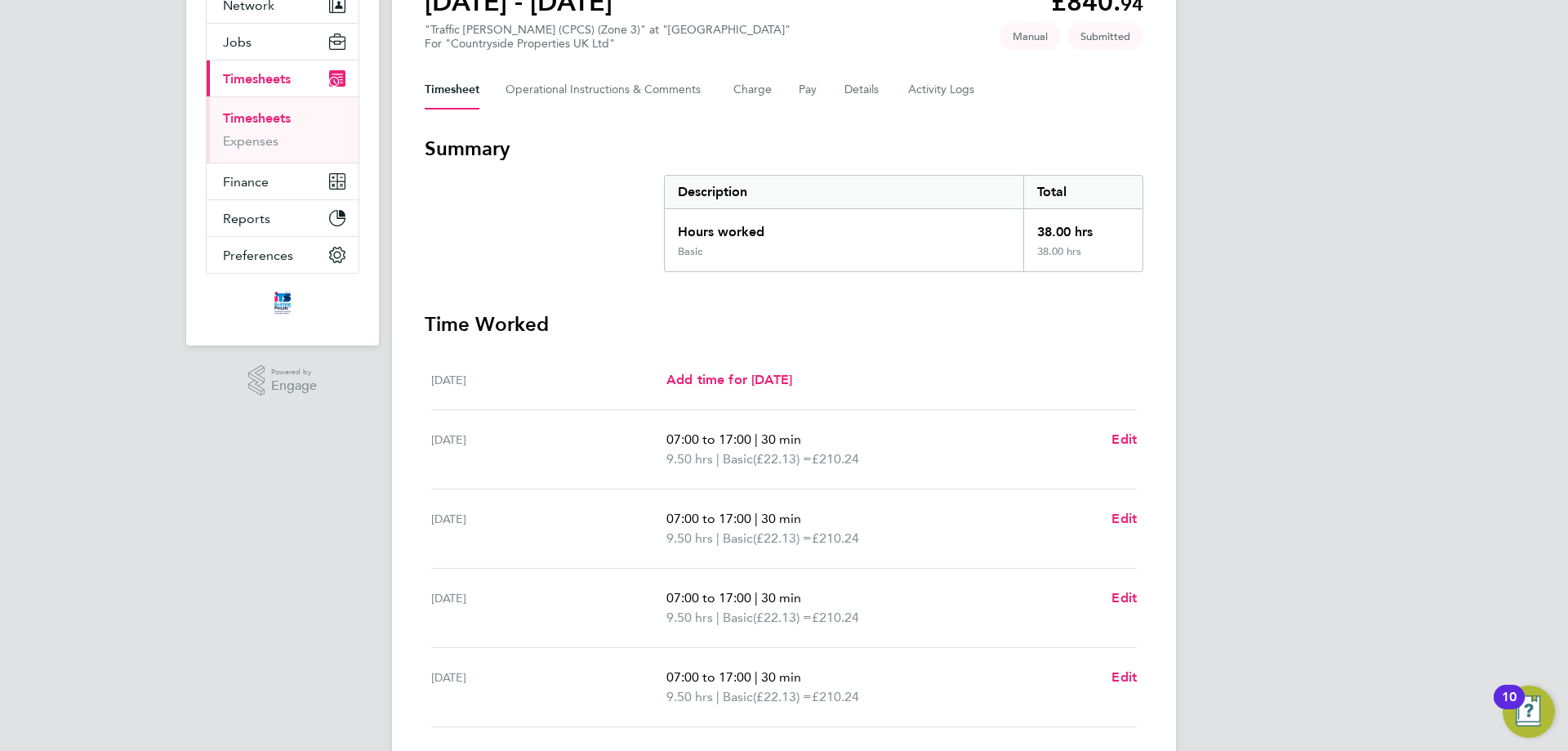
scroll to position [2, 0]
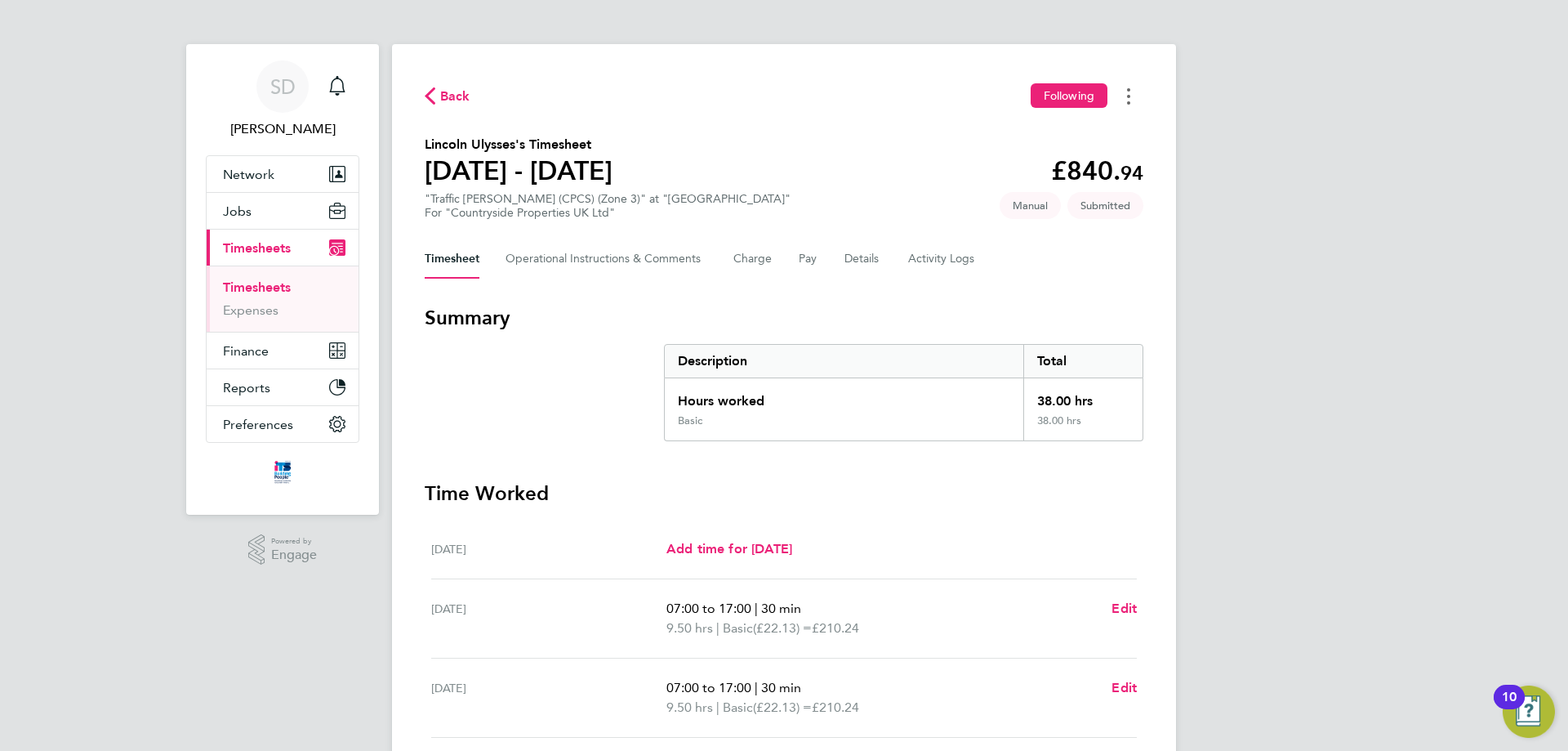
click at [1131, 92] on button "Timesheets Menu" at bounding box center [1128, 96] width 30 height 25
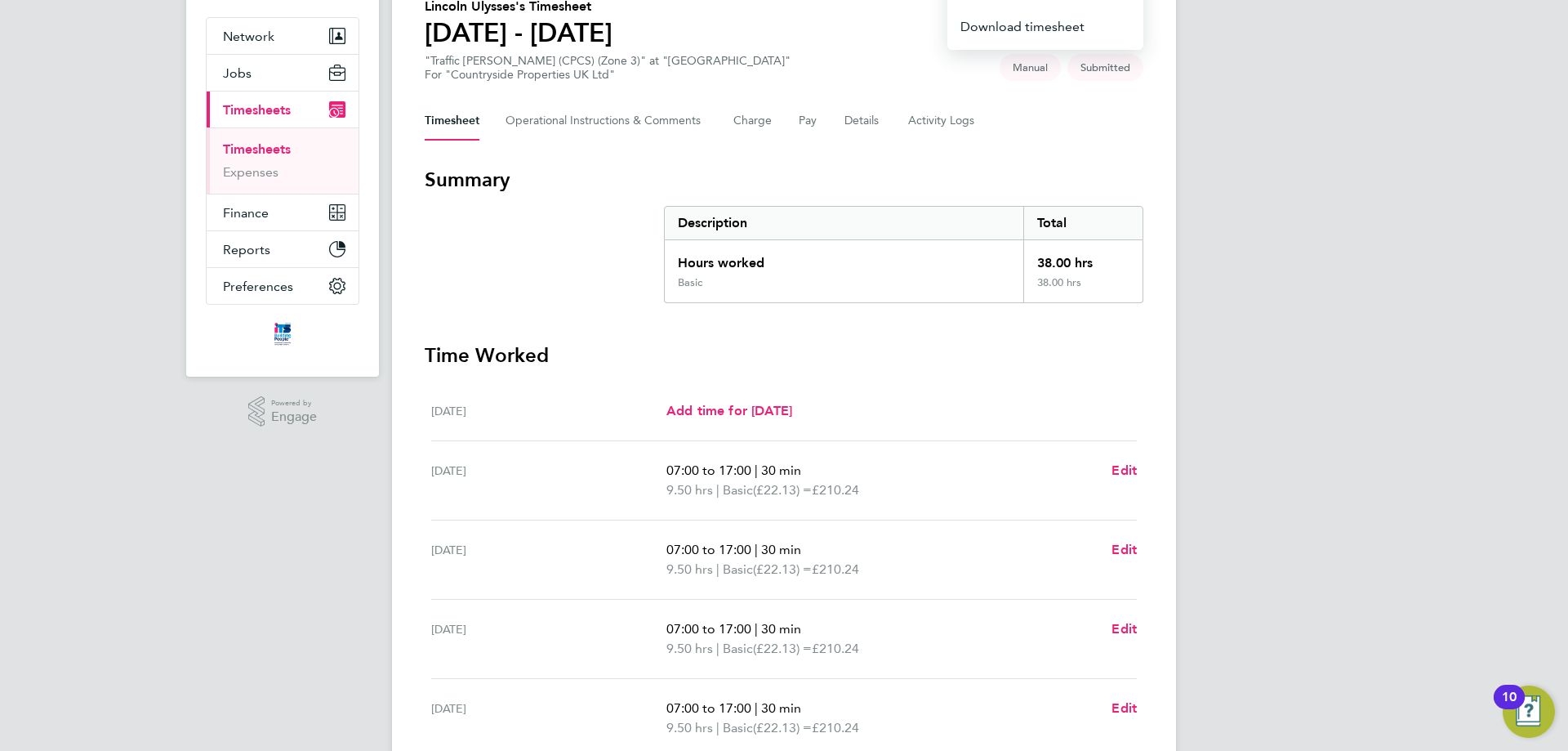
scroll to position [0, 0]
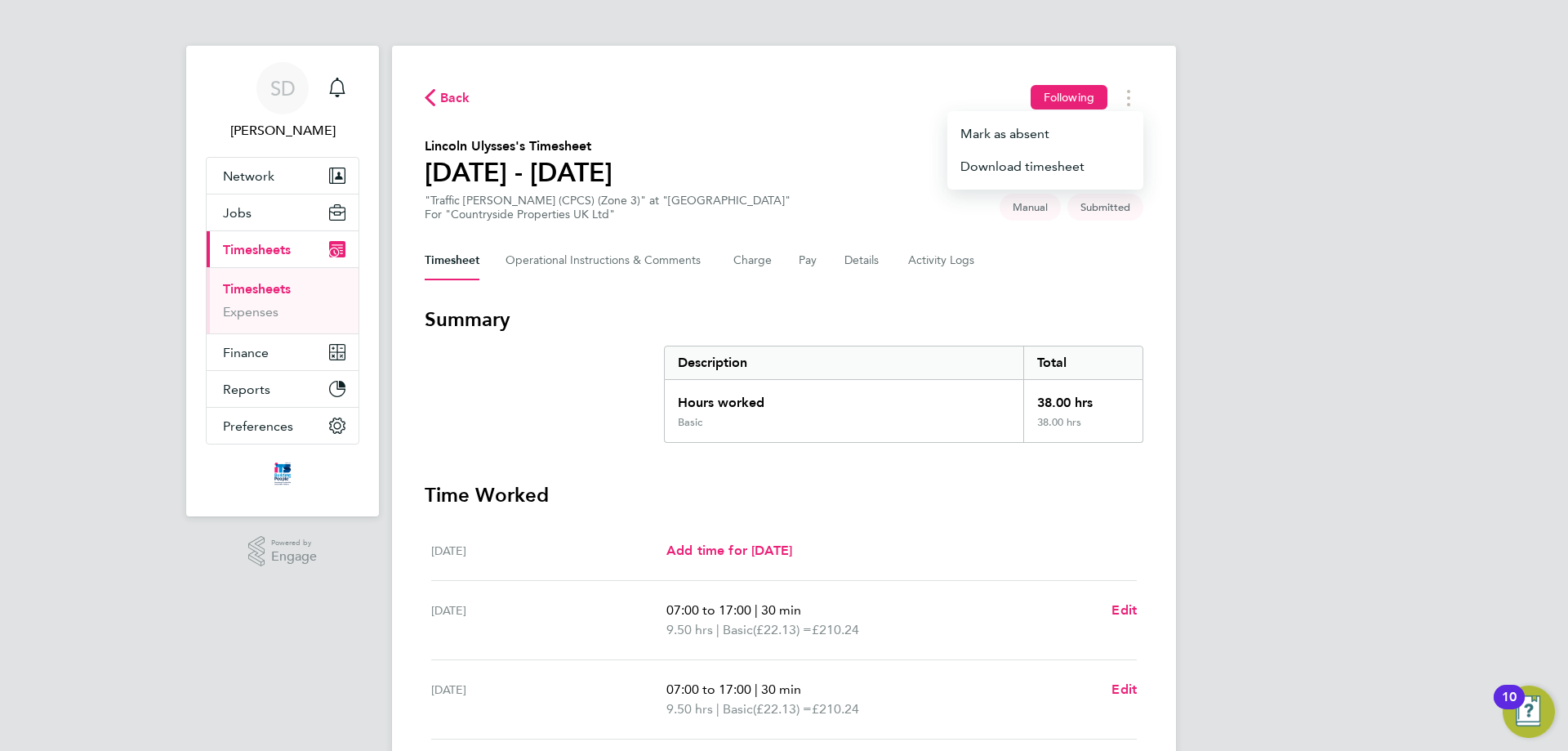
click at [1079, 258] on div "Timesheet Operational Instructions & Comments Charge Pay Details Activity Logs" at bounding box center [784, 261] width 718 height 39
click at [276, 253] on span "Timesheets" at bounding box center [257, 249] width 68 height 15
click at [1131, 97] on button "Timesheets Menu" at bounding box center [1128, 98] width 30 height 25
click at [1055, 263] on div "Timesheet Operational Instructions & Comments Charge Pay Details Activity Logs" at bounding box center [784, 261] width 718 height 39
click at [611, 258] on Comments-tab "Operational Instructions & Comments" at bounding box center [606, 261] width 202 height 39
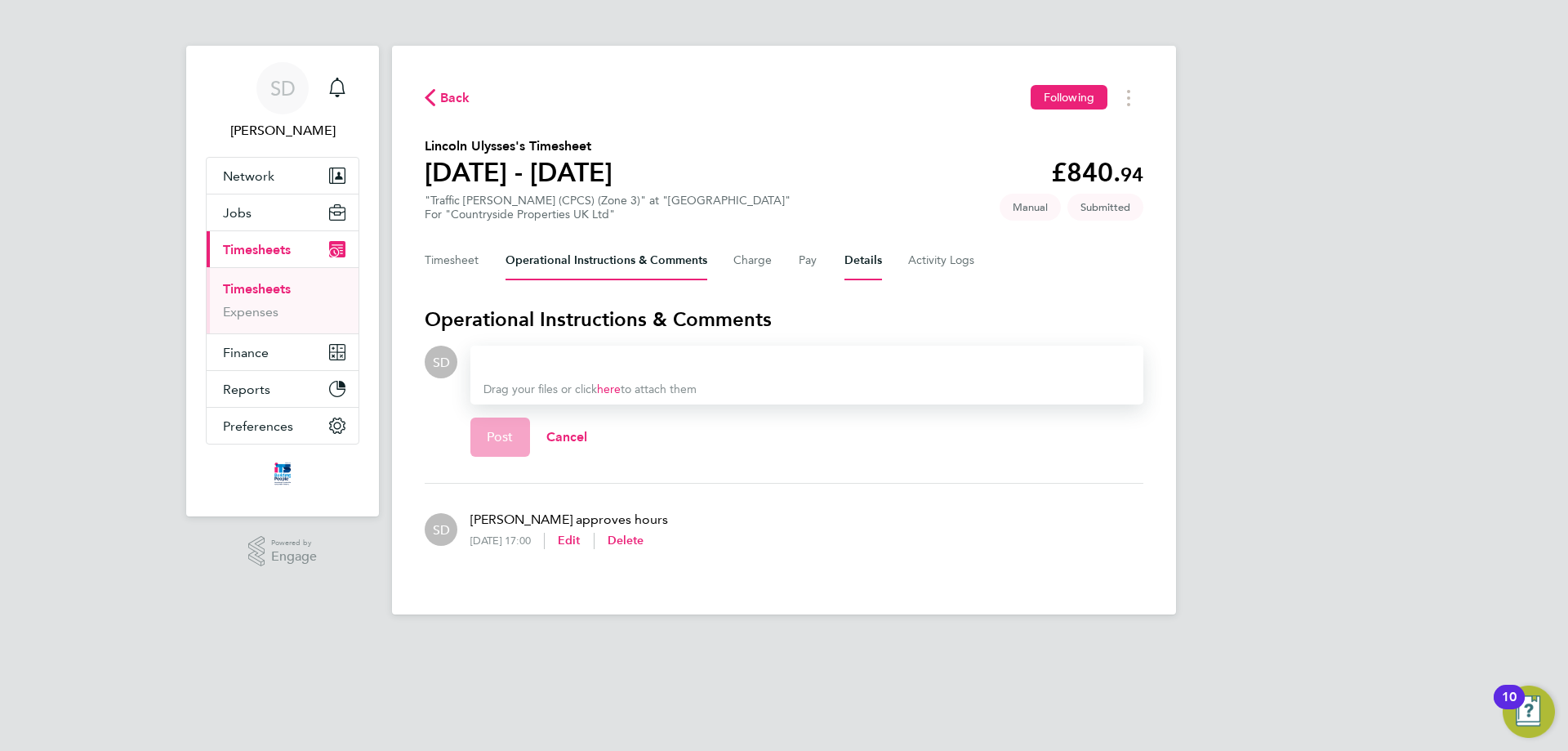
click at [858, 253] on button "Details" at bounding box center [863, 261] width 37 height 39
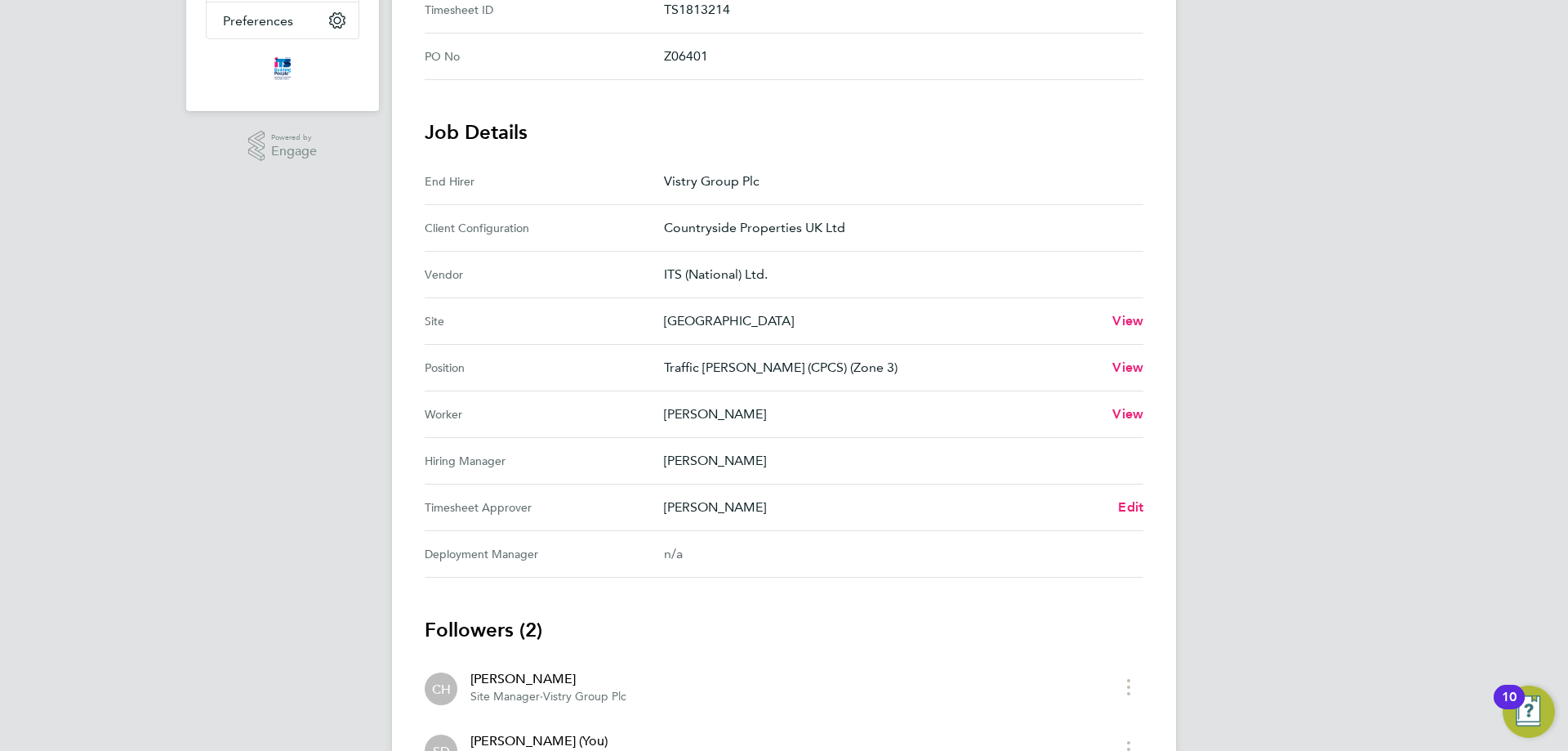
scroll to position [490, 0]
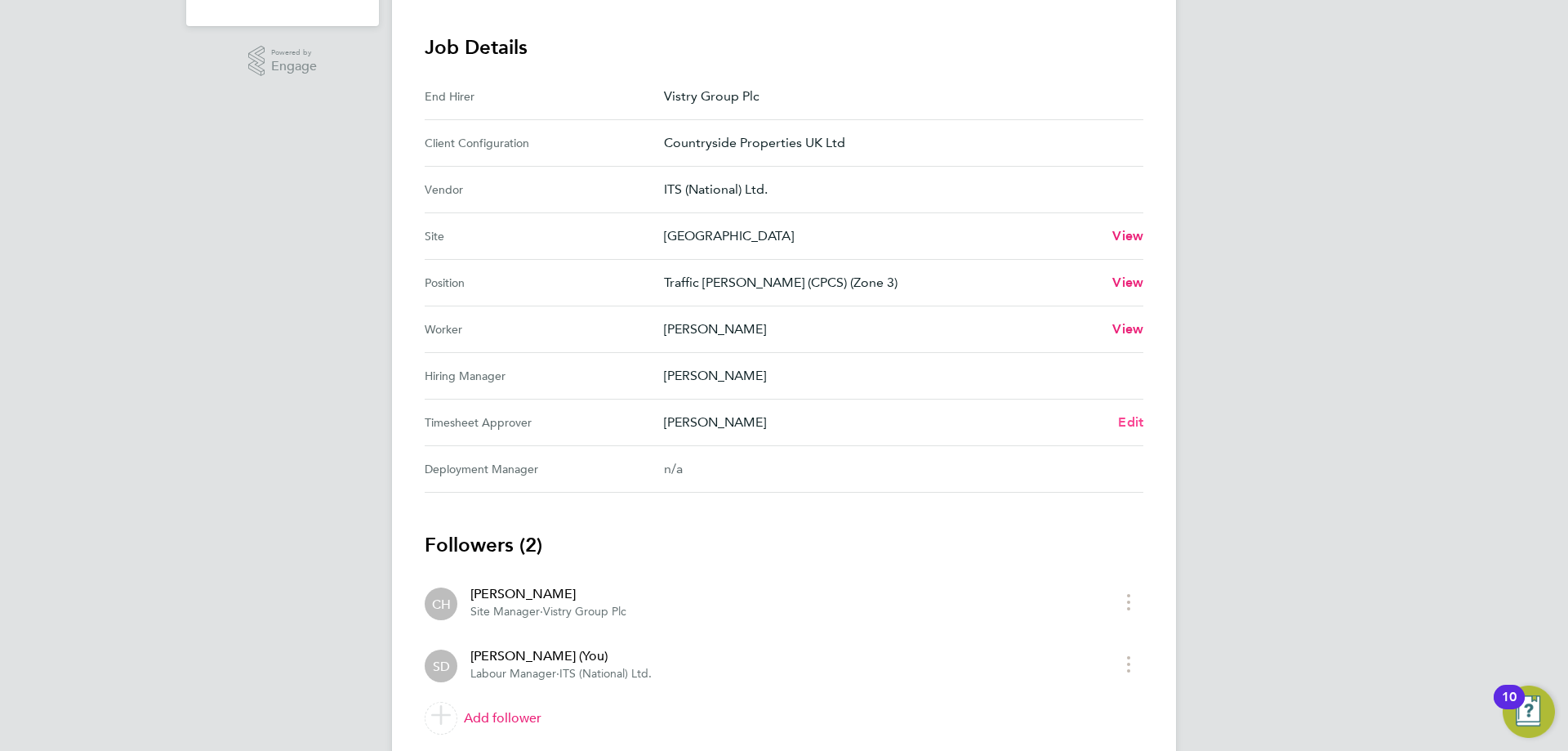
click at [1125, 424] on span "Edit" at bounding box center [1130, 421] width 25 height 15
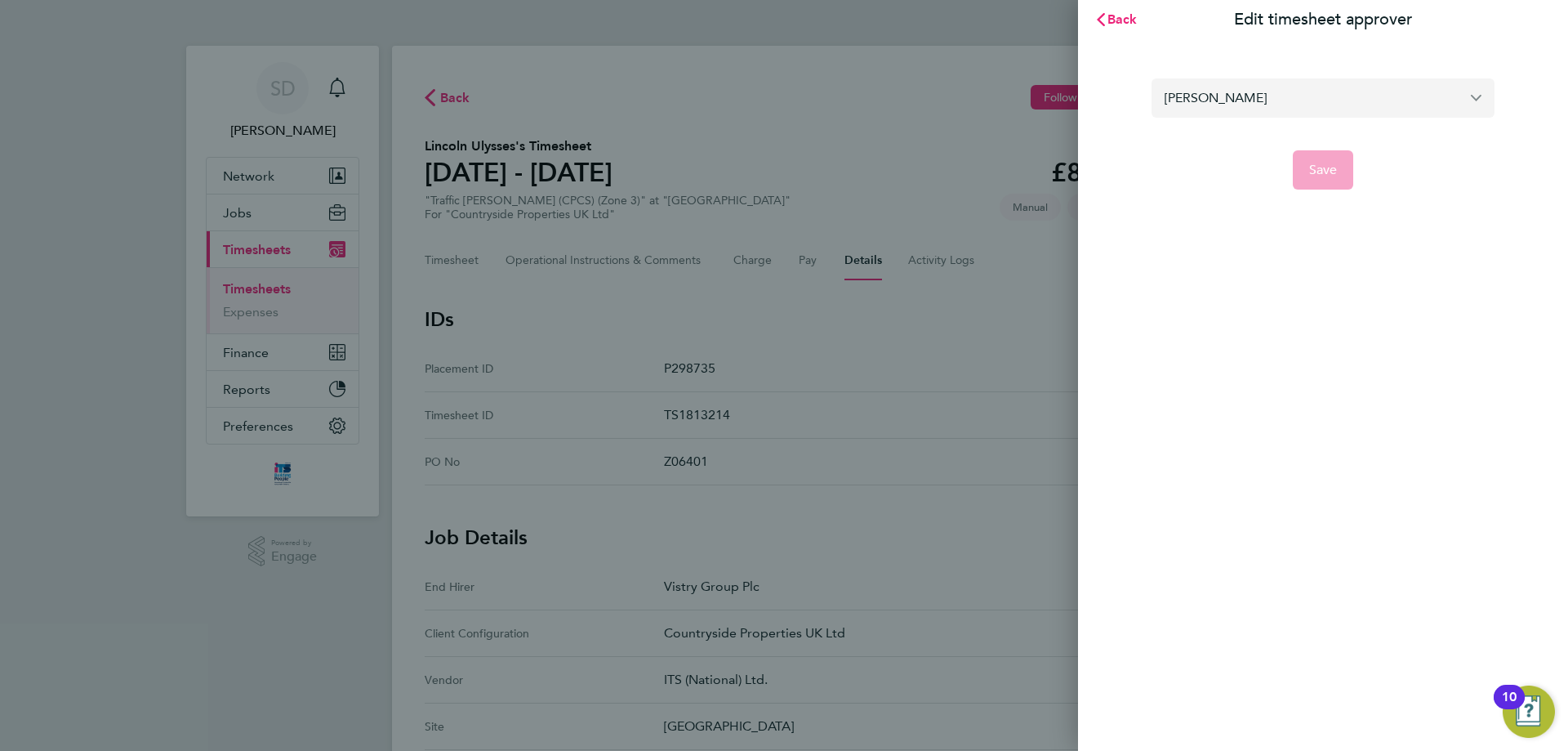
click at [1473, 97] on input "[PERSON_NAME]" at bounding box center [1323, 98] width 343 height 38
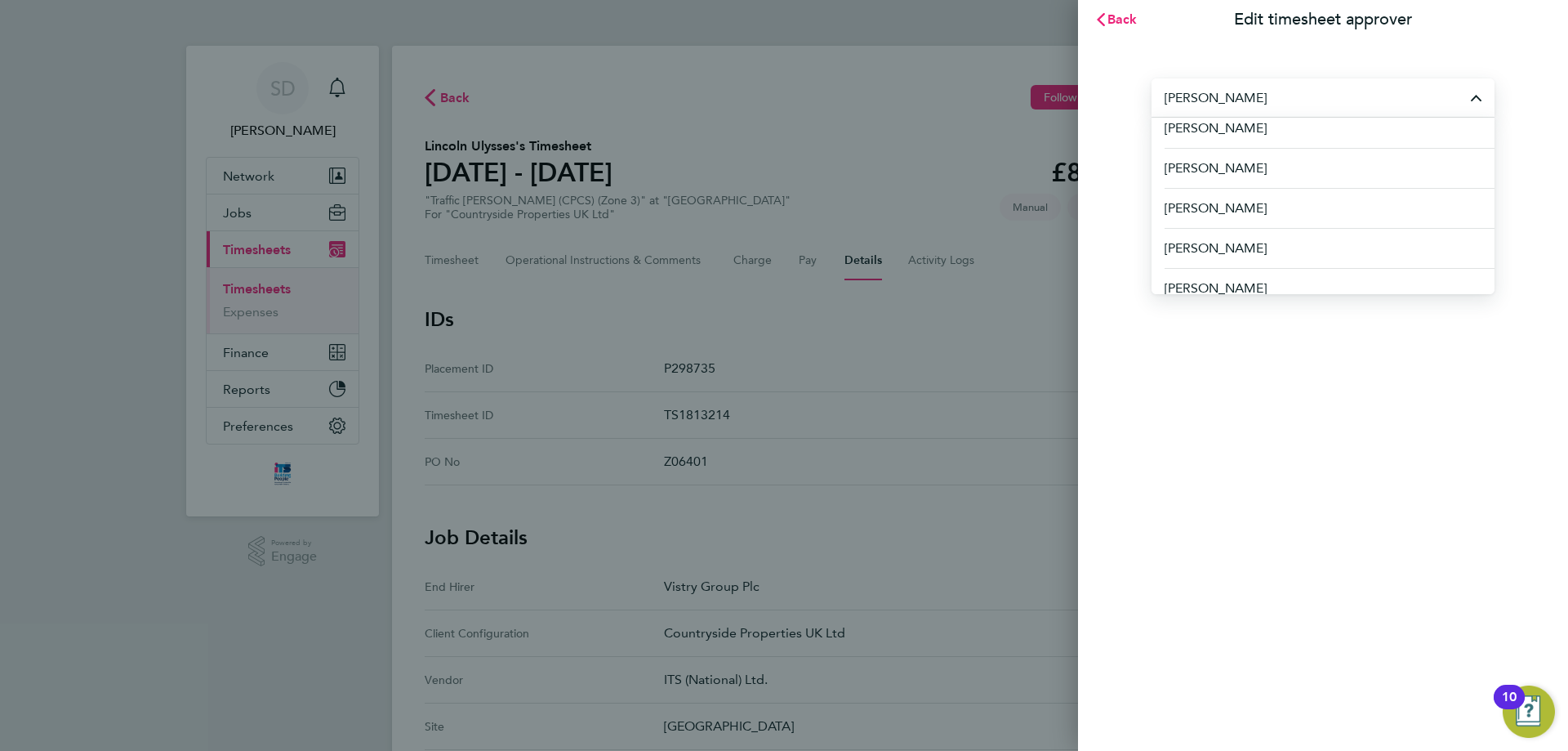
scroll to position [625, 0]
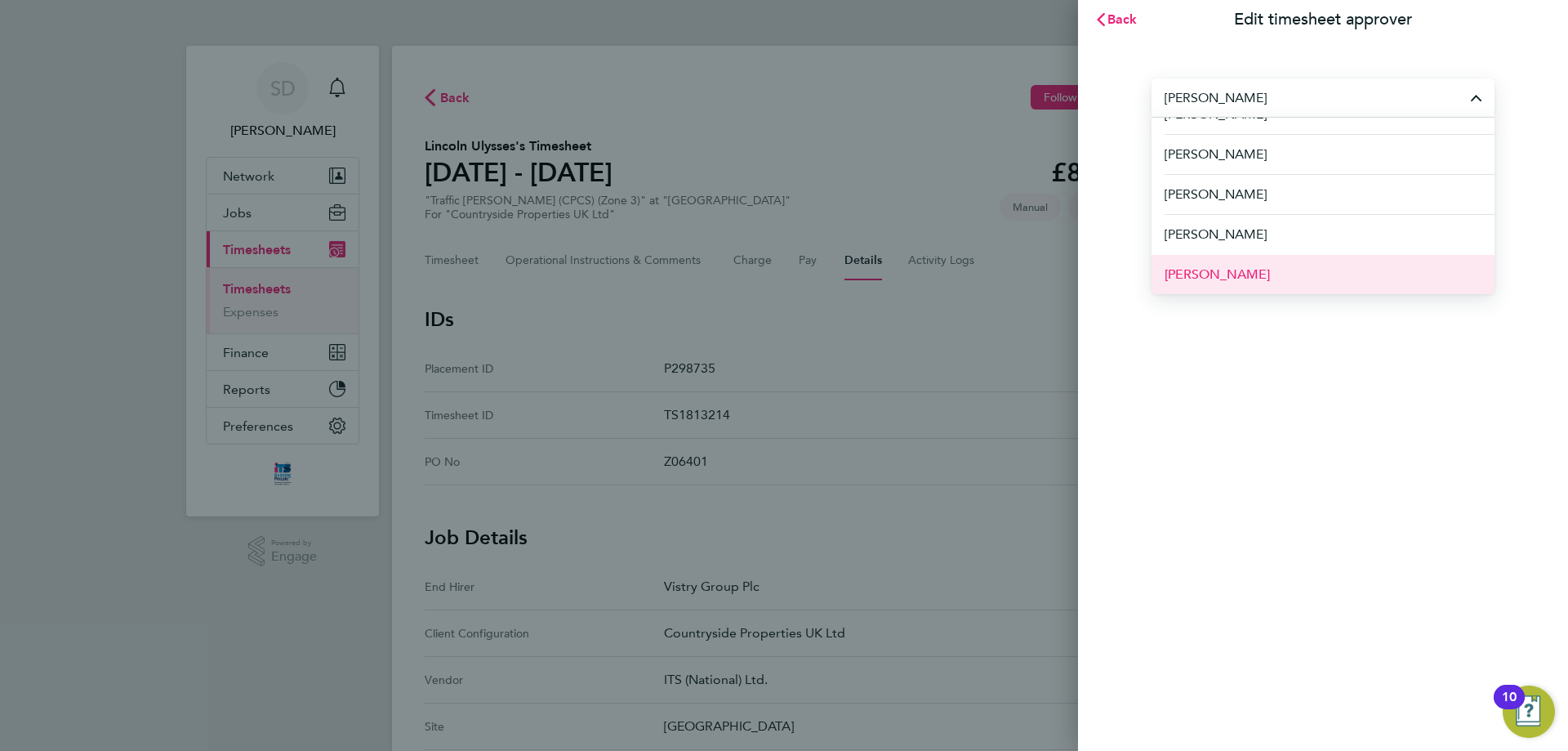
click at [1218, 272] on span "james Blyth" at bounding box center [1217, 274] width 105 height 19
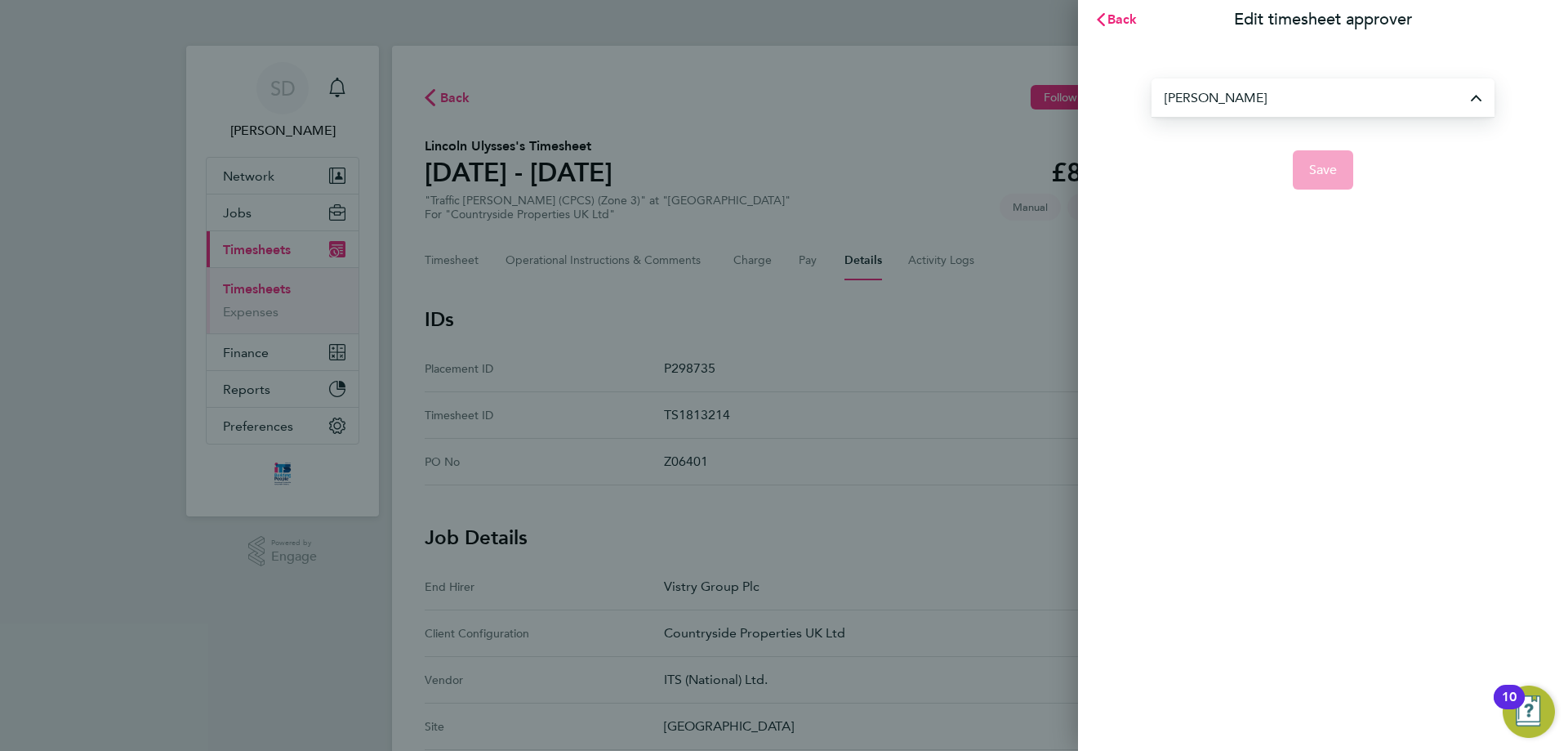
type input "james Blyth"
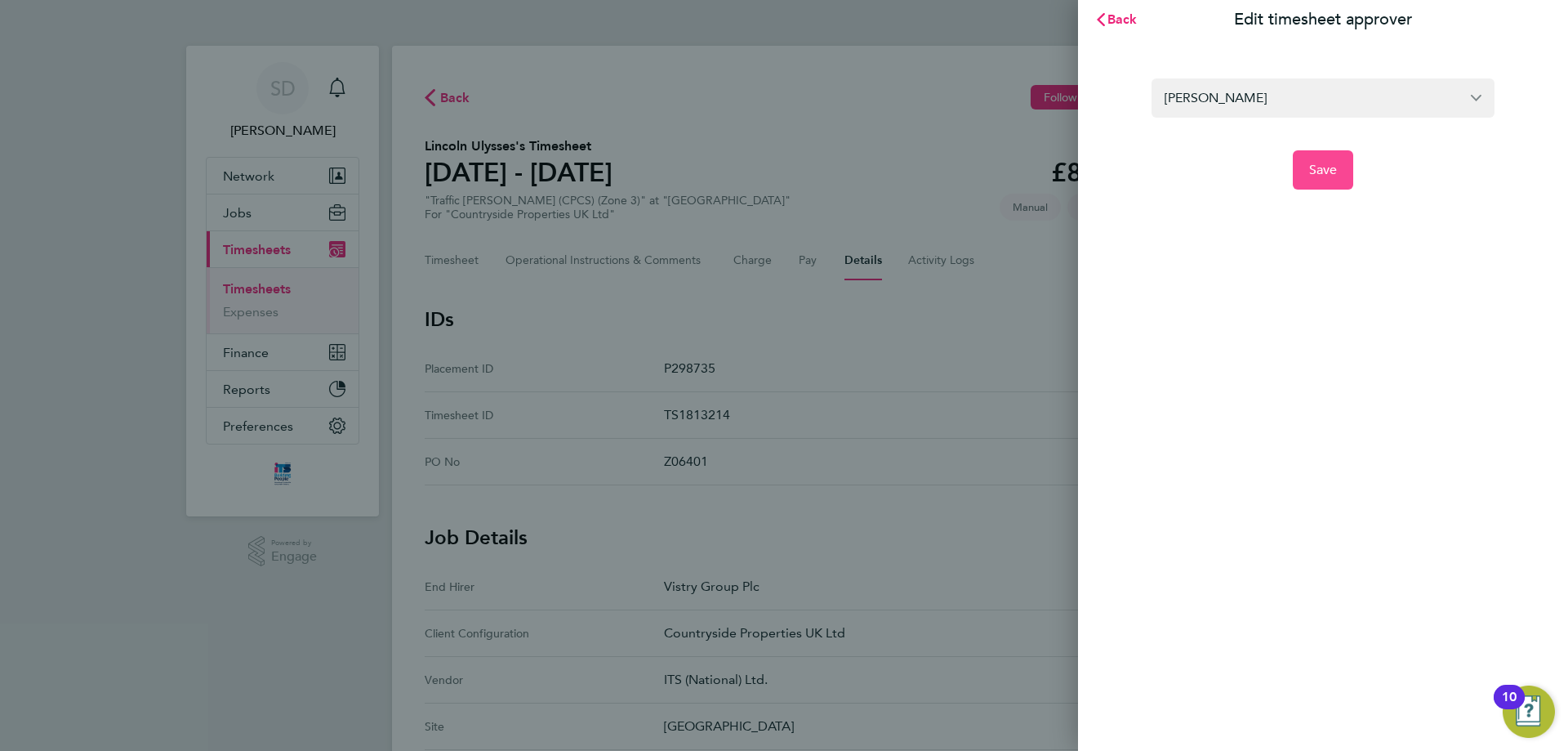
click at [1325, 176] on span "Save" at bounding box center [1324, 170] width 29 height 16
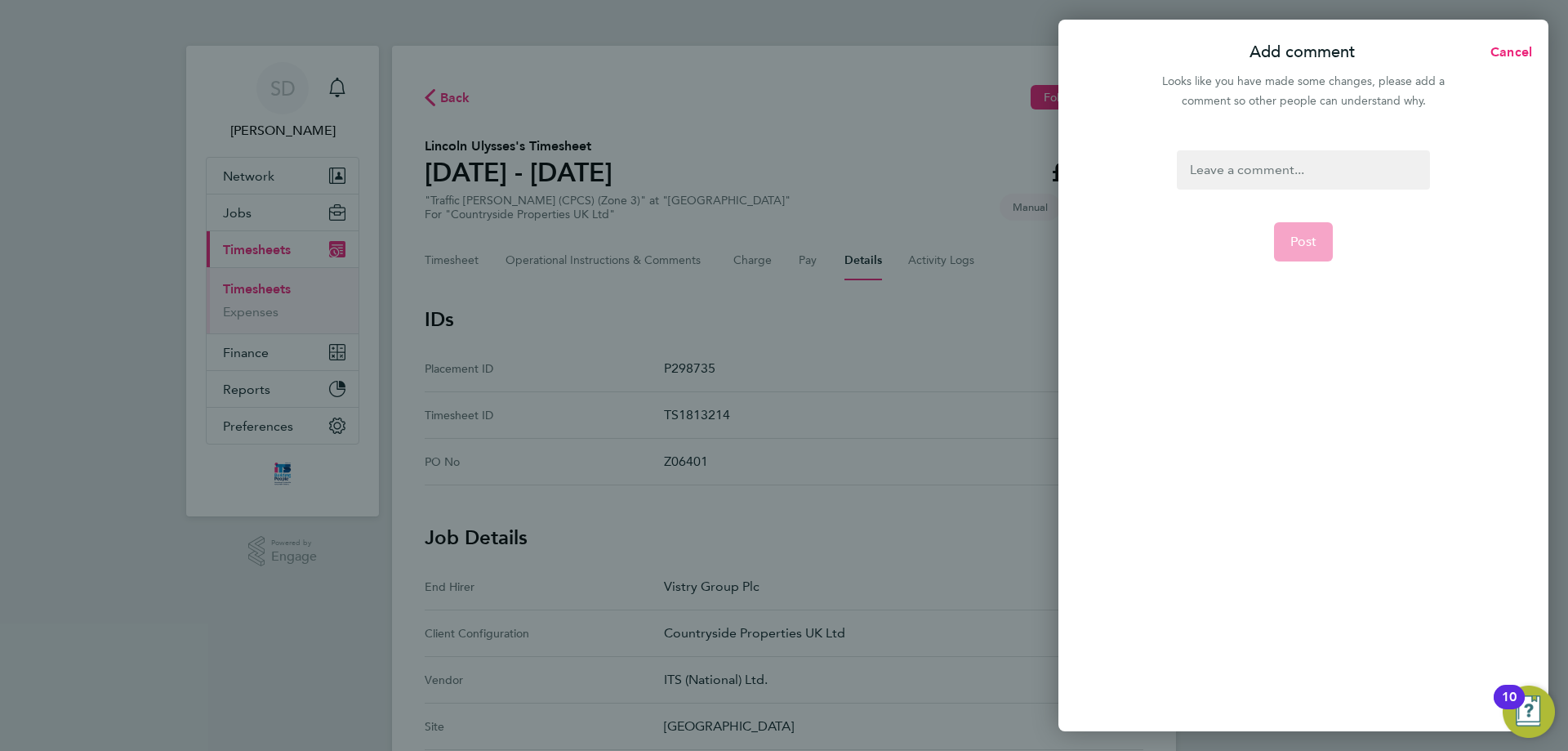
click at [1253, 170] on div at bounding box center [1304, 170] width 253 height 39
click at [1249, 178] on div at bounding box center [1304, 170] width 253 height 39
click at [1291, 187] on div "James can you please approve Lincoln's hours" at bounding box center [1304, 179] width 253 height 58
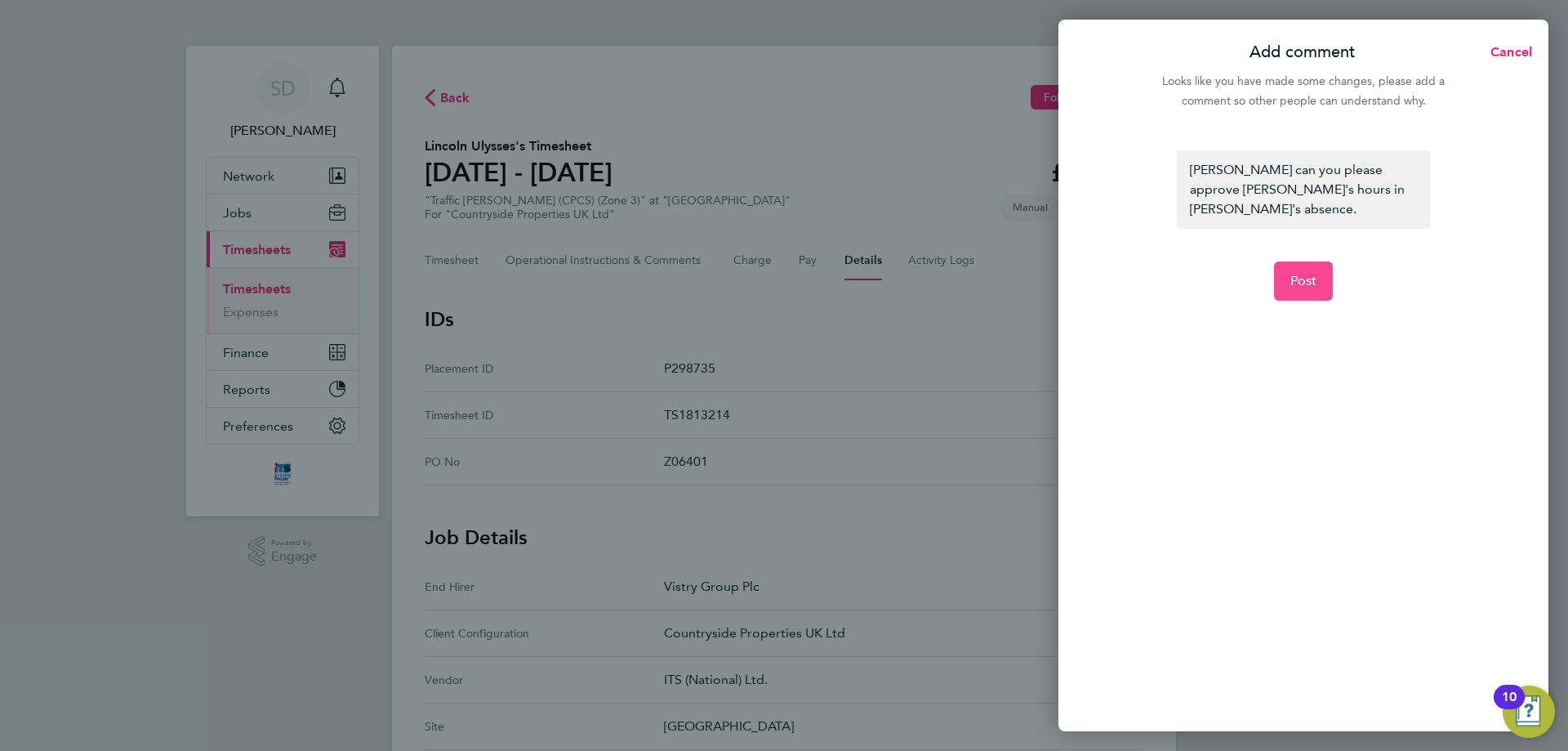
click at [1308, 273] on span "Post" at bounding box center [1304, 281] width 27 height 16
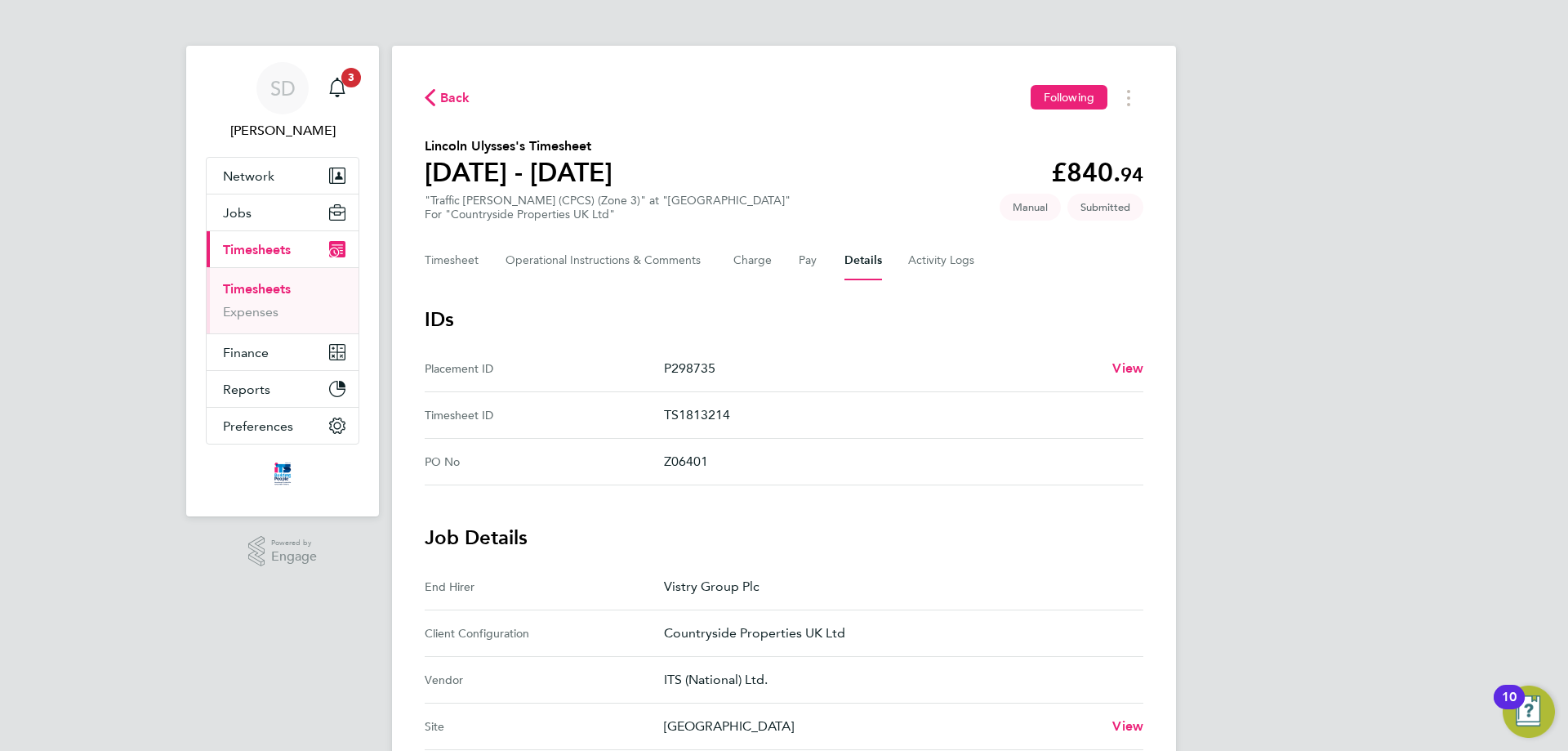
click at [449, 97] on span "Back" at bounding box center [456, 98] width 31 height 19
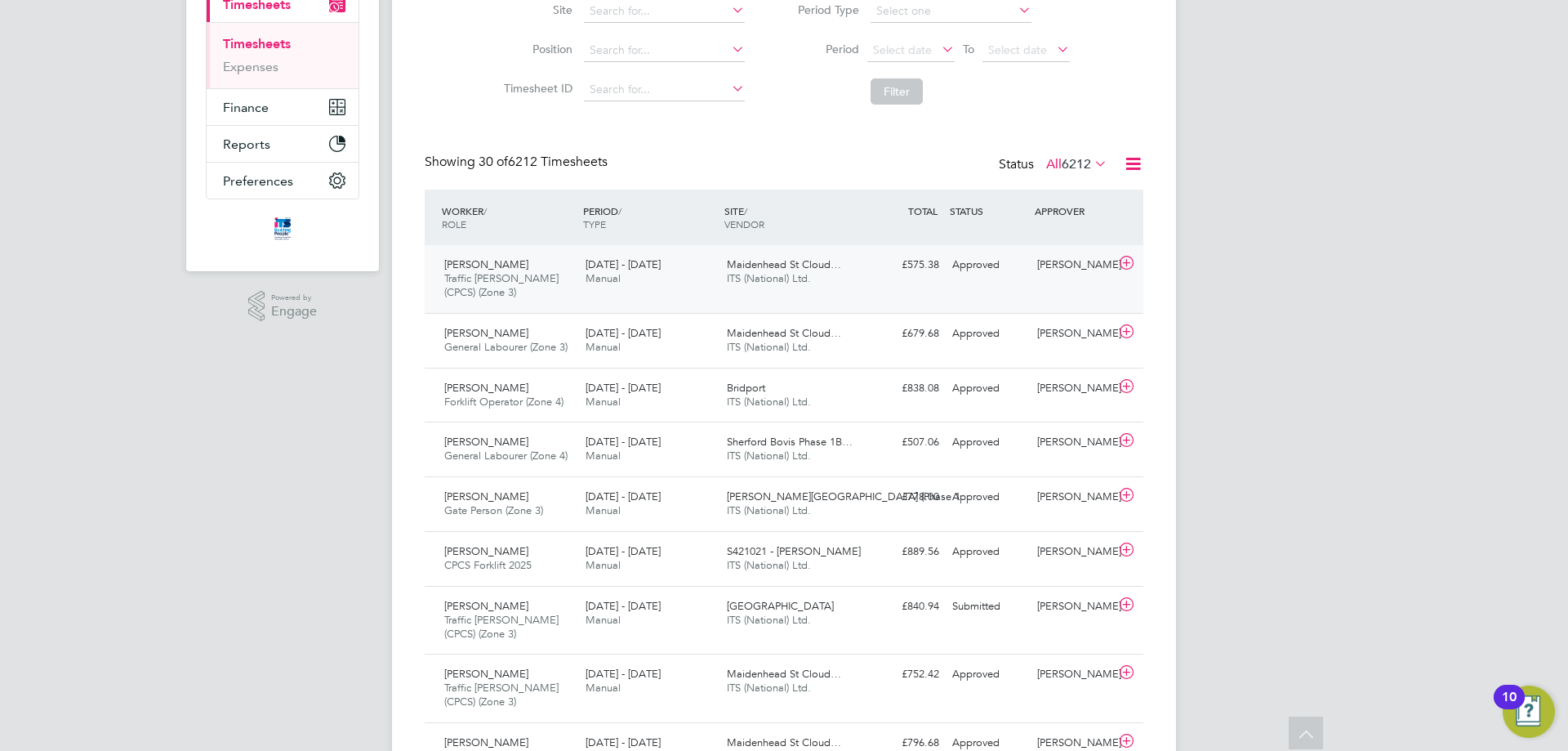
click at [774, 267] on span "Maidenhead St Cloud…" at bounding box center [784, 264] width 114 height 13
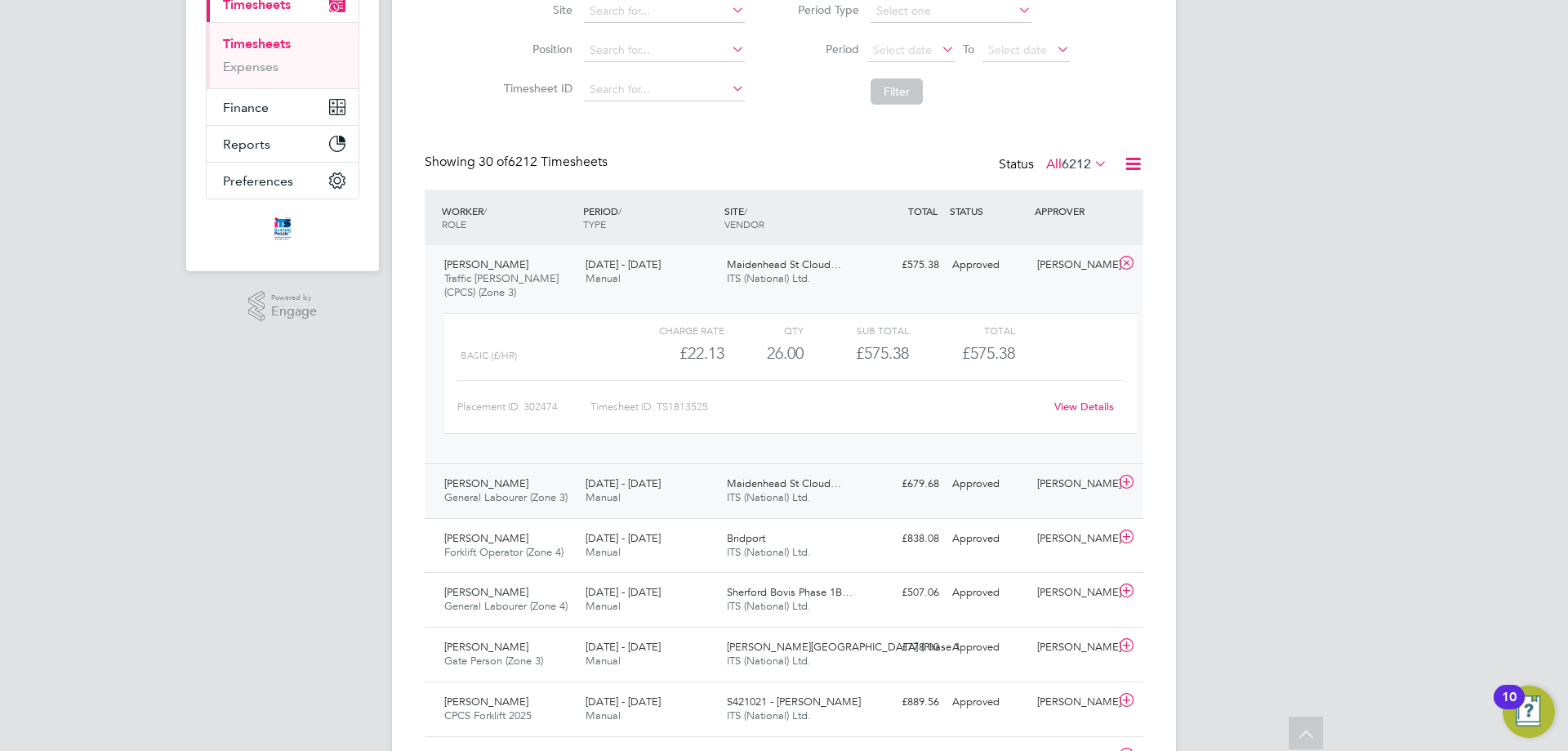
click at [487, 480] on span "[PERSON_NAME]" at bounding box center [487, 483] width 84 height 13
